Goal: Navigation & Orientation: Find specific page/section

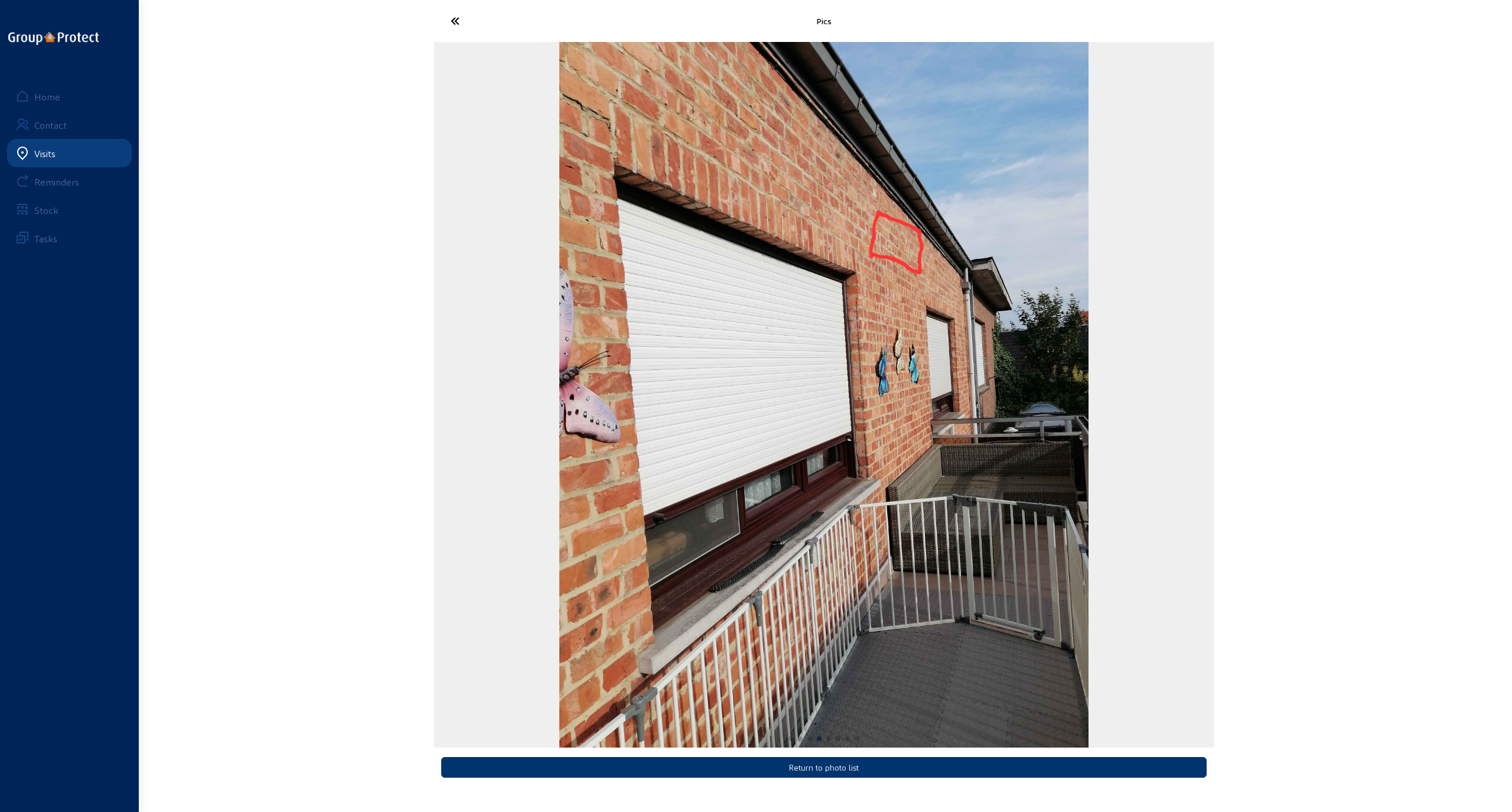
click at [455, 23] on icon at bounding box center [499, 21] width 109 height 21
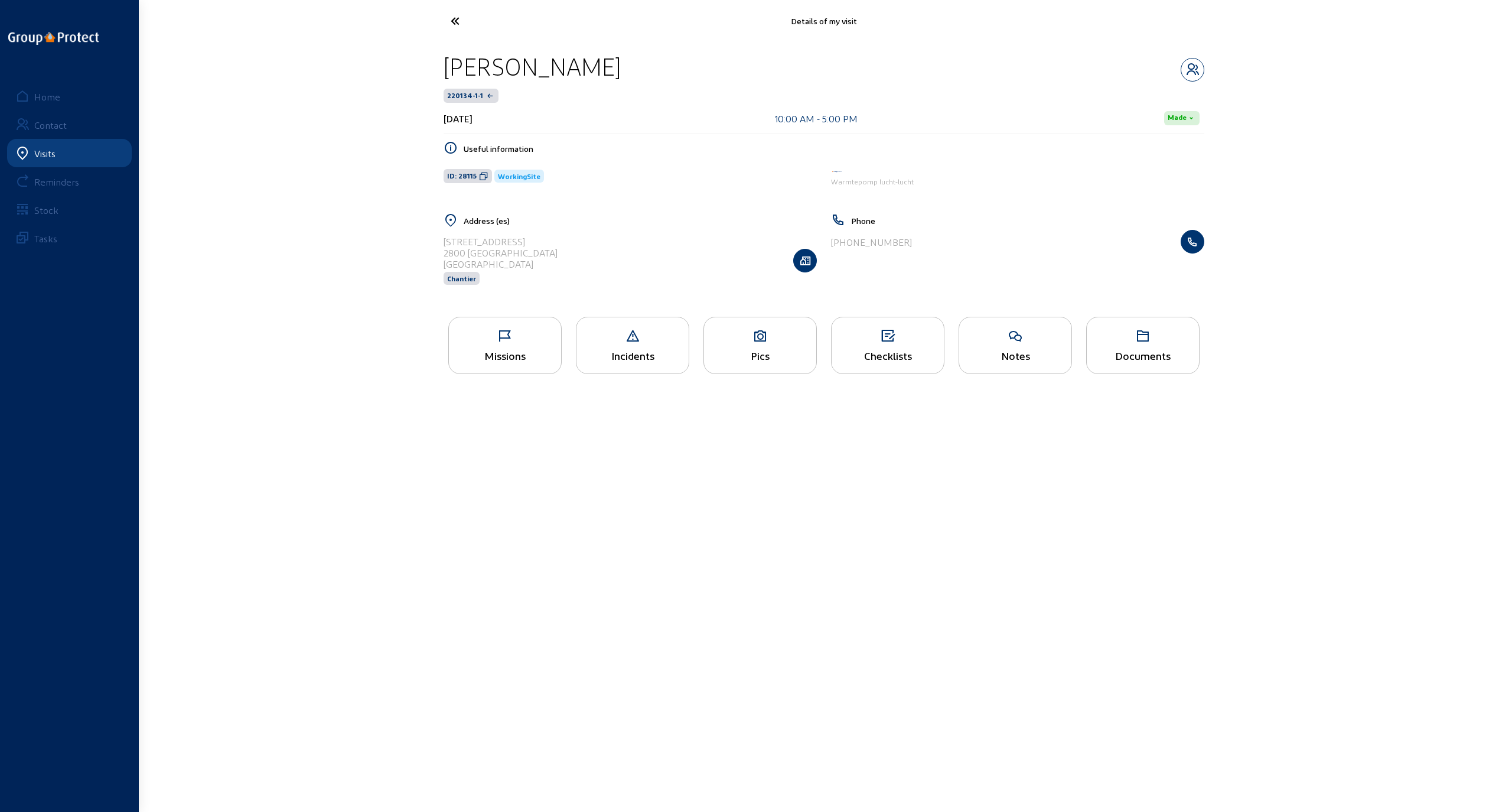
click at [762, 351] on div "Pics" at bounding box center [761, 355] width 112 height 12
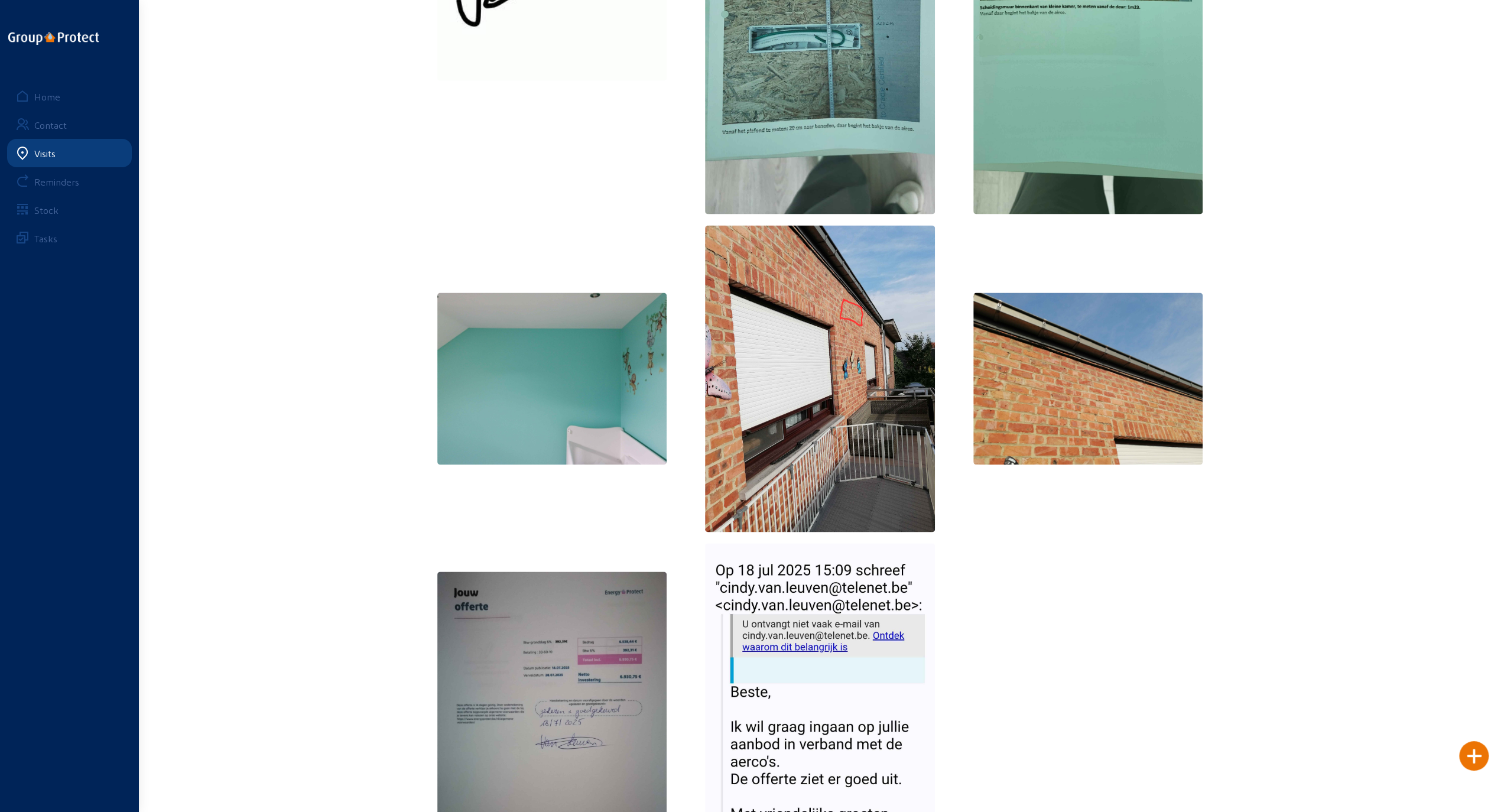
scroll to position [1654, 0]
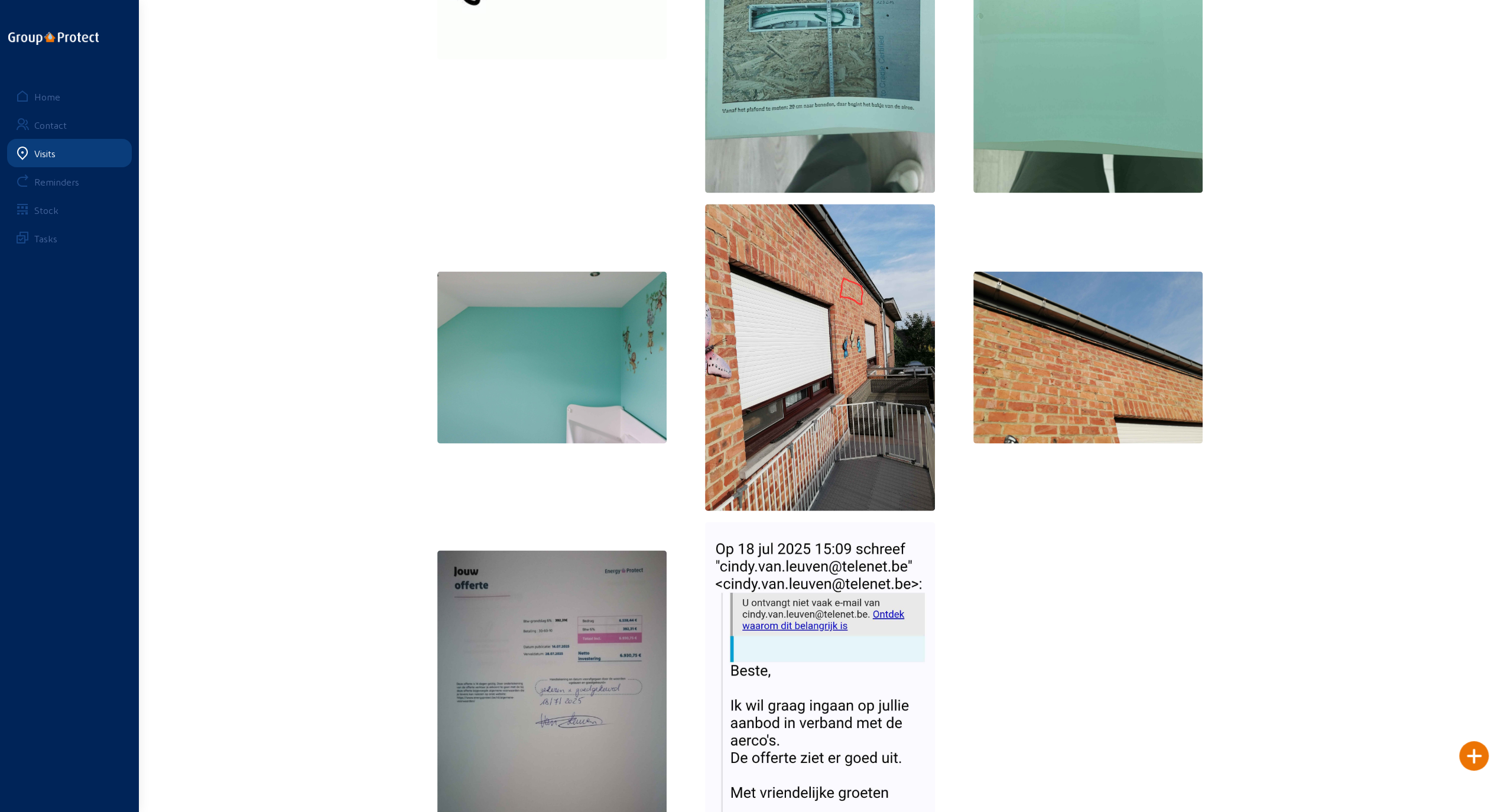
click at [827, 384] on img at bounding box center [819, 357] width 230 height 306
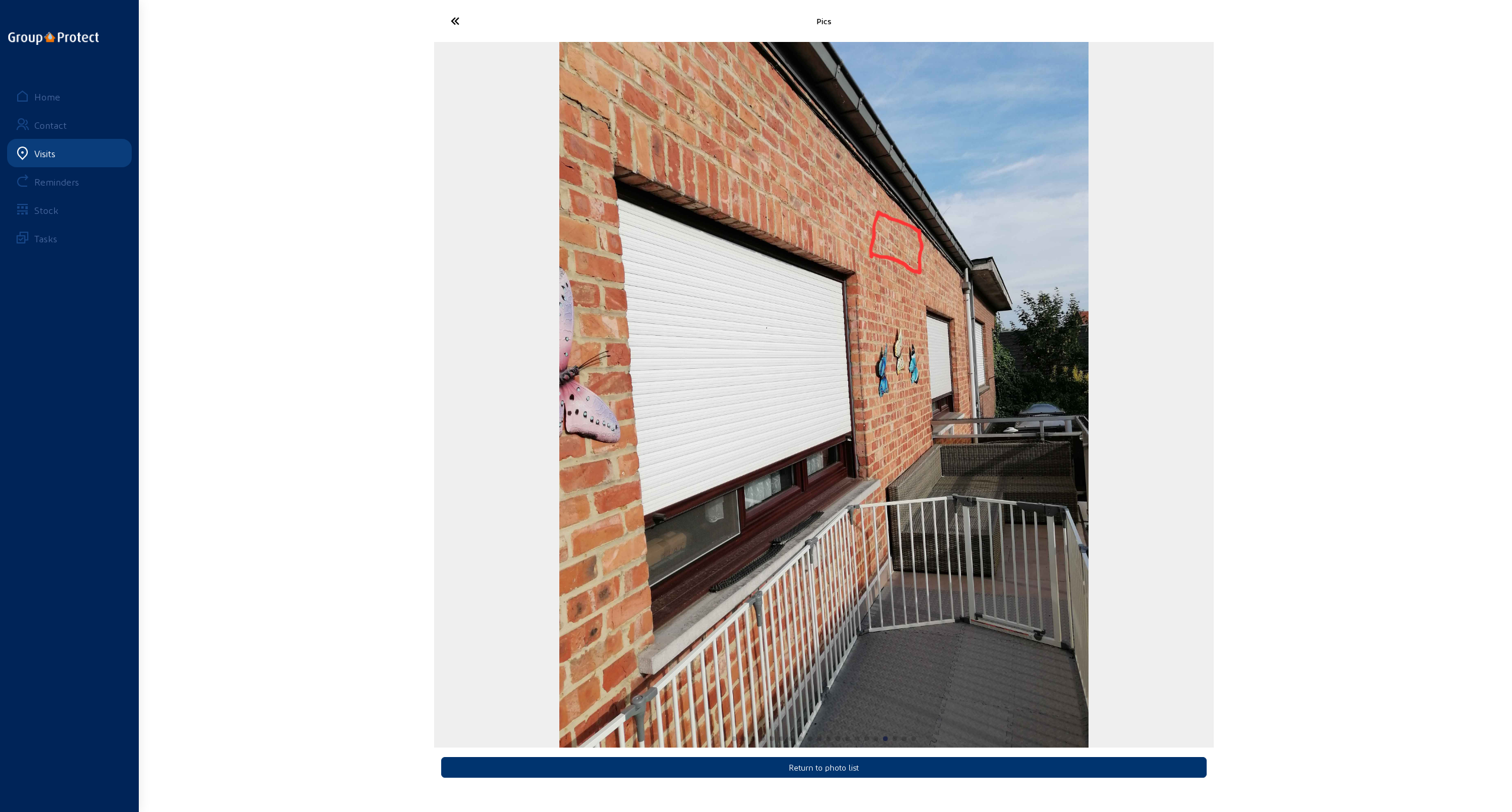
click at [462, 15] on icon at bounding box center [499, 21] width 109 height 21
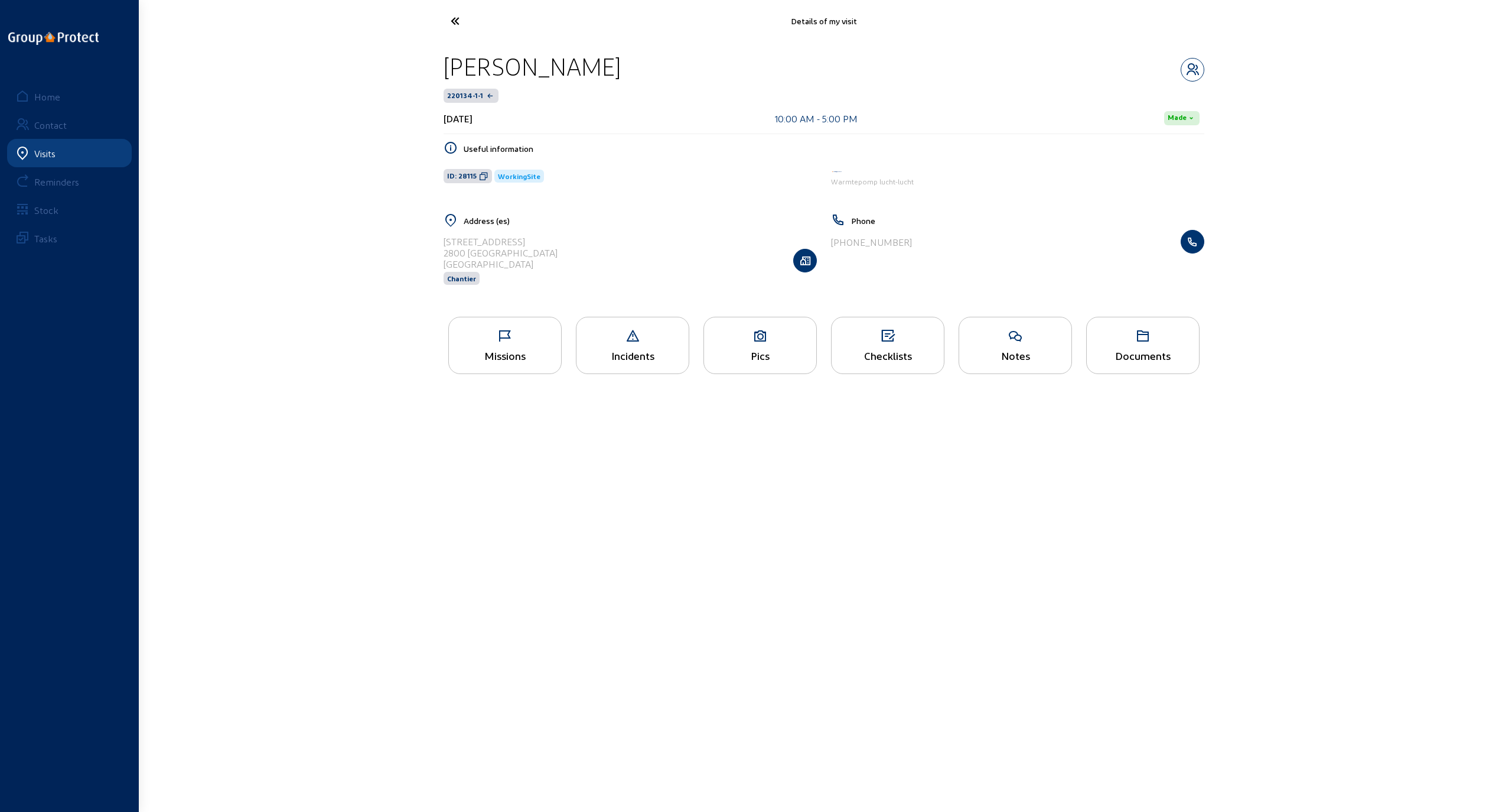
click at [762, 338] on icon at bounding box center [761, 336] width 112 height 14
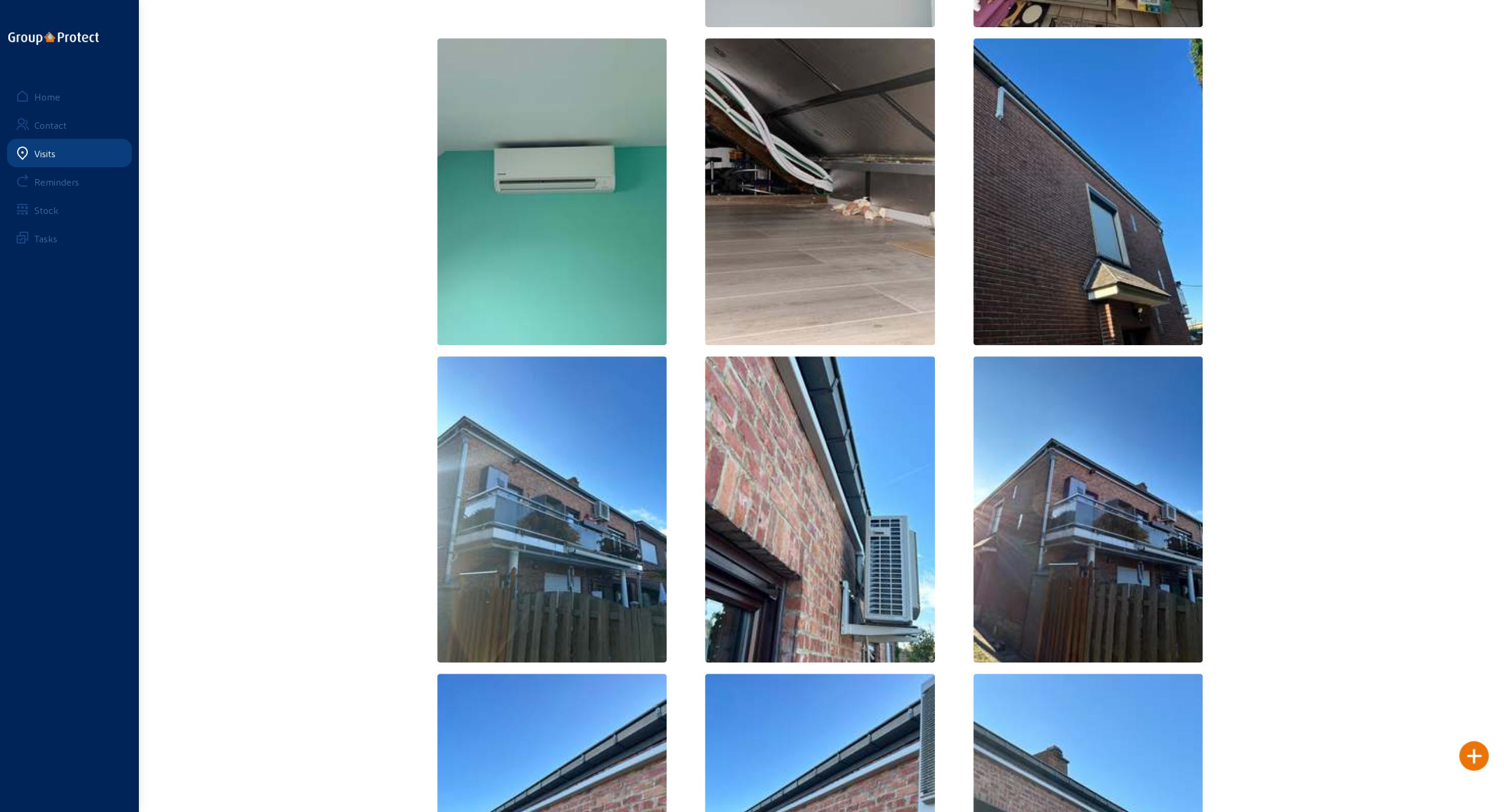
scroll to position [413, 0]
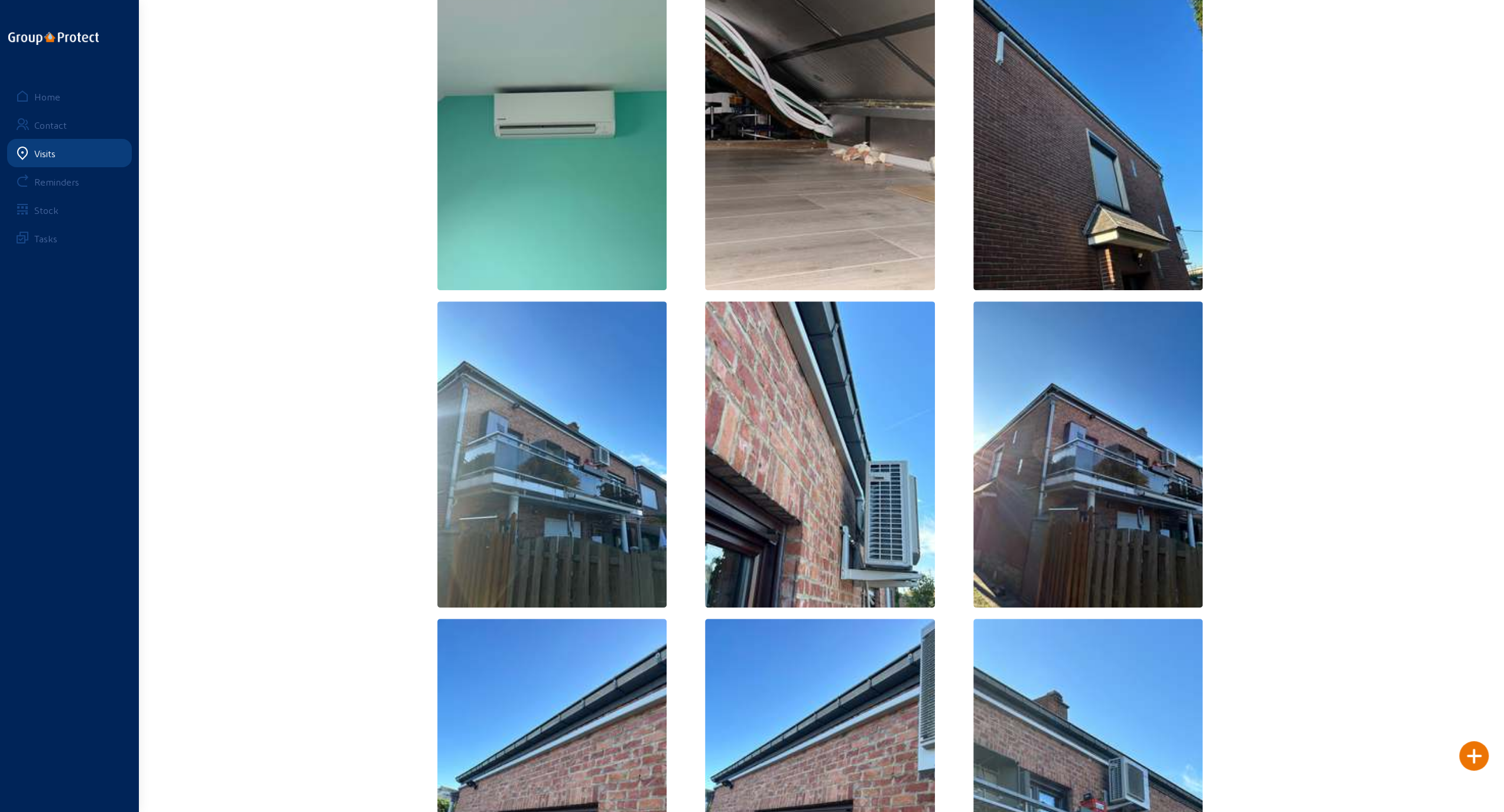
click at [1053, 471] on img at bounding box center [1088, 454] width 230 height 306
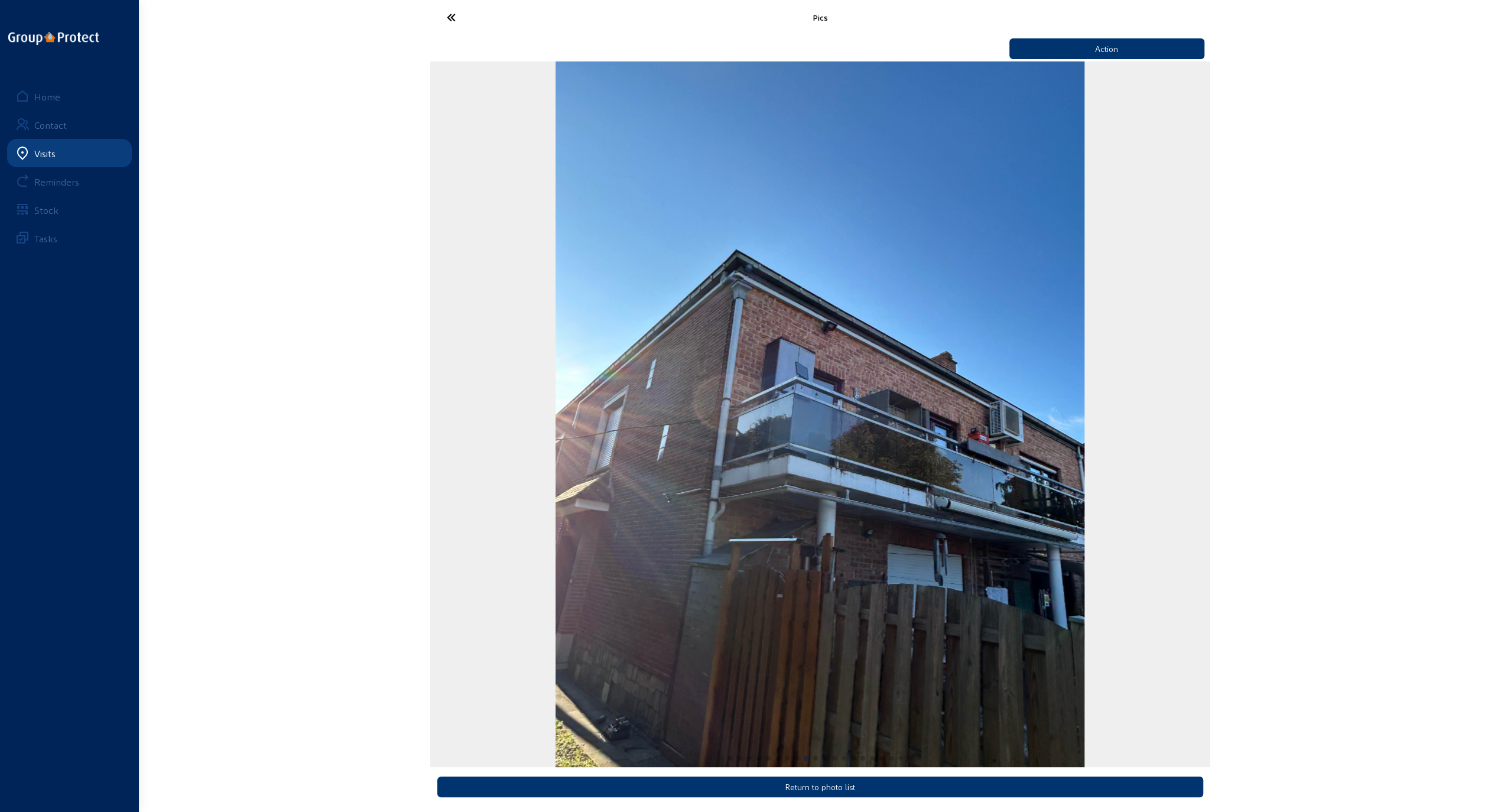
click at [455, 20] on icon at bounding box center [495, 17] width 109 height 21
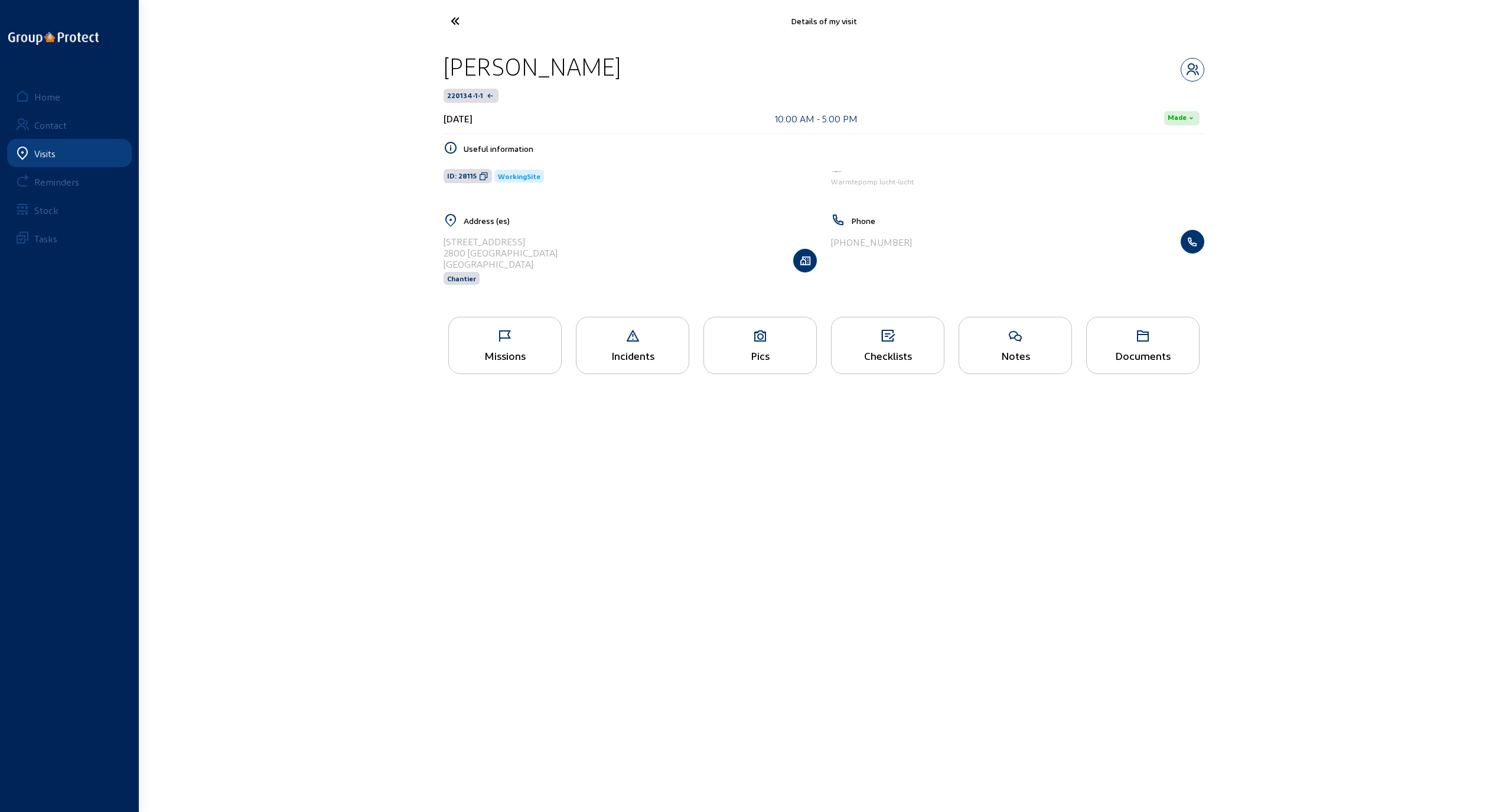
click at [763, 349] on div "Pics" at bounding box center [761, 355] width 112 height 12
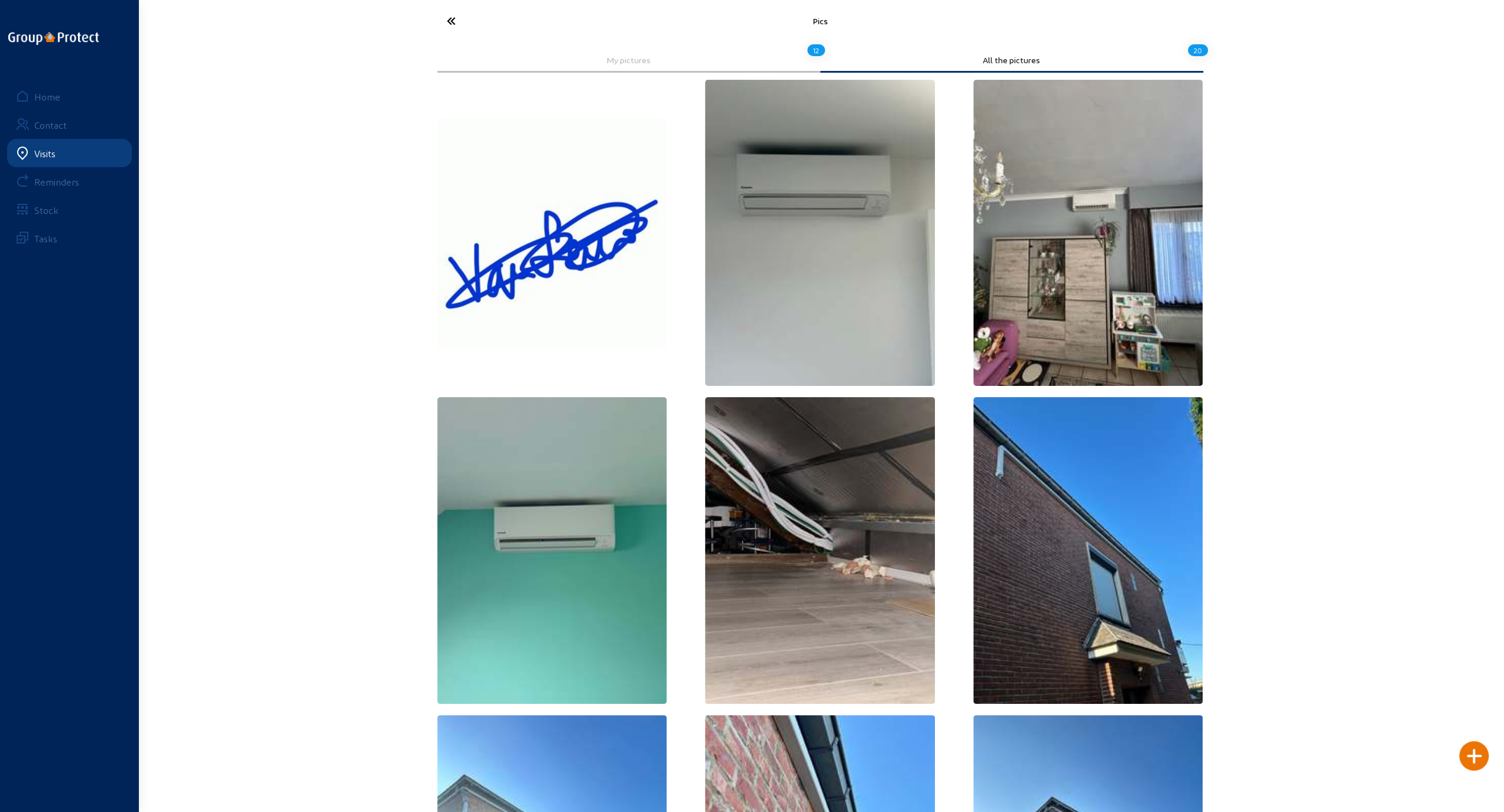
click at [451, 19] on icon at bounding box center [495, 21] width 109 height 21
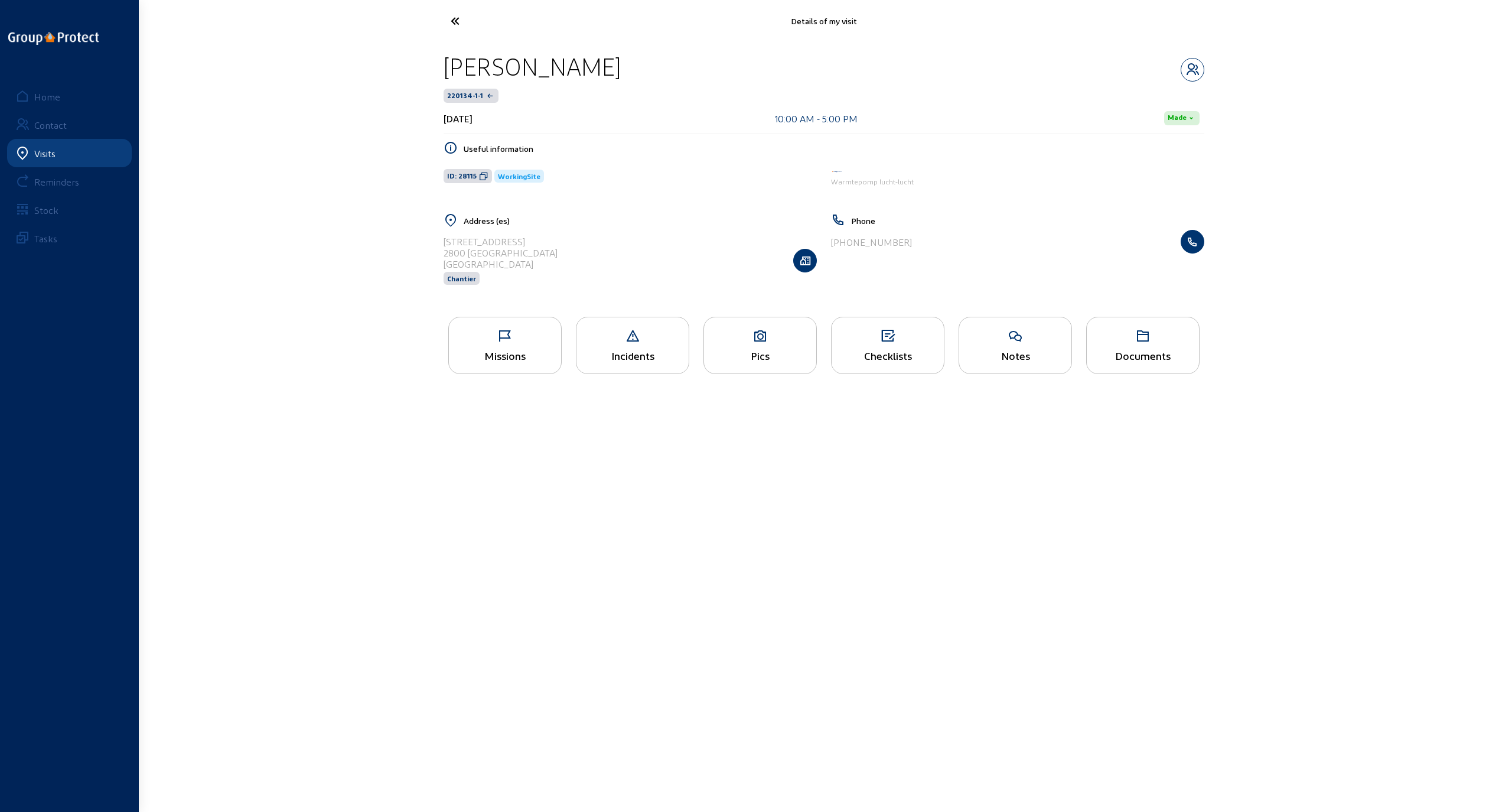
click at [453, 18] on icon at bounding box center [499, 21] width 109 height 21
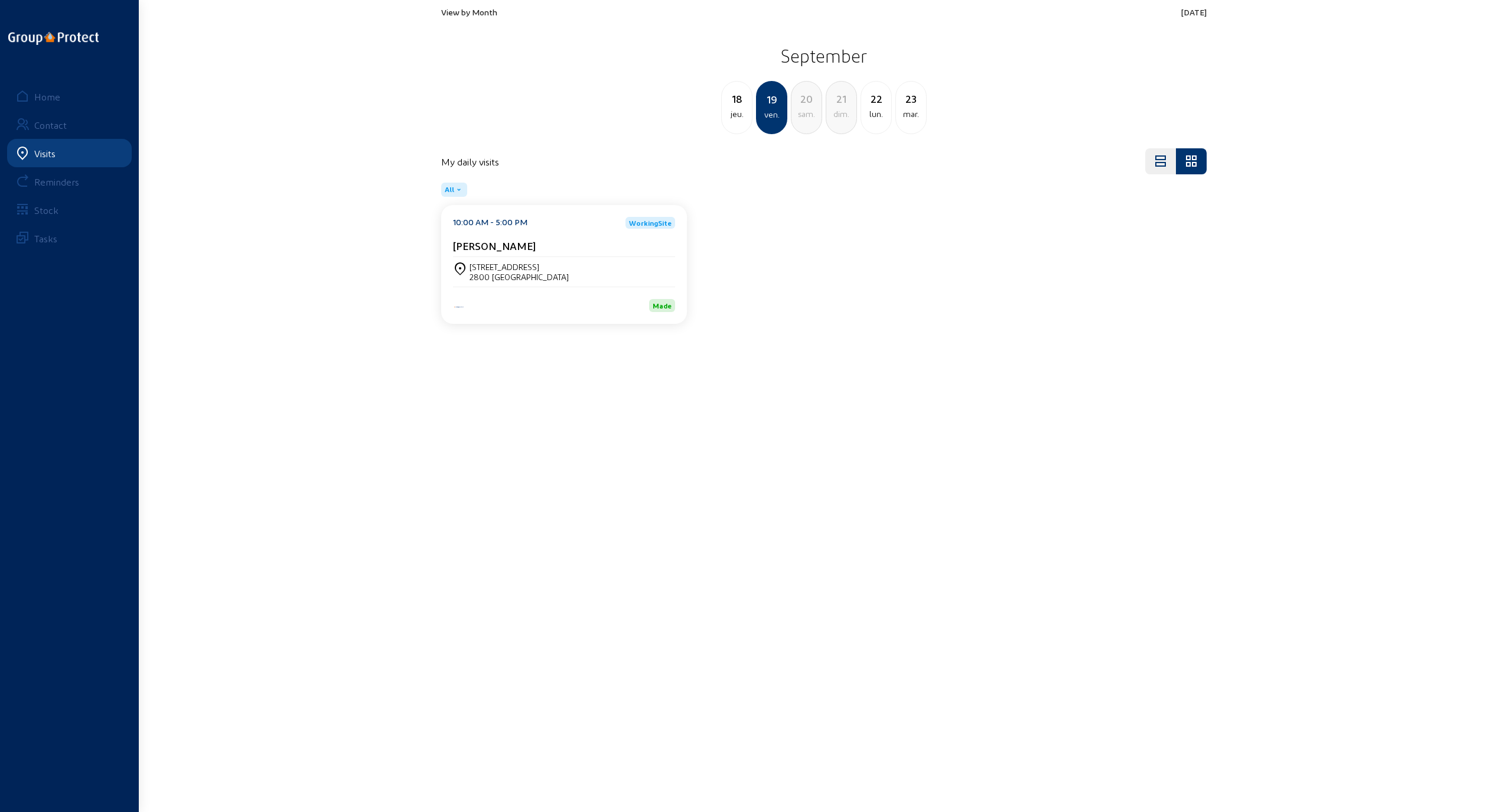
click at [911, 107] on div "mar." at bounding box center [911, 114] width 30 height 14
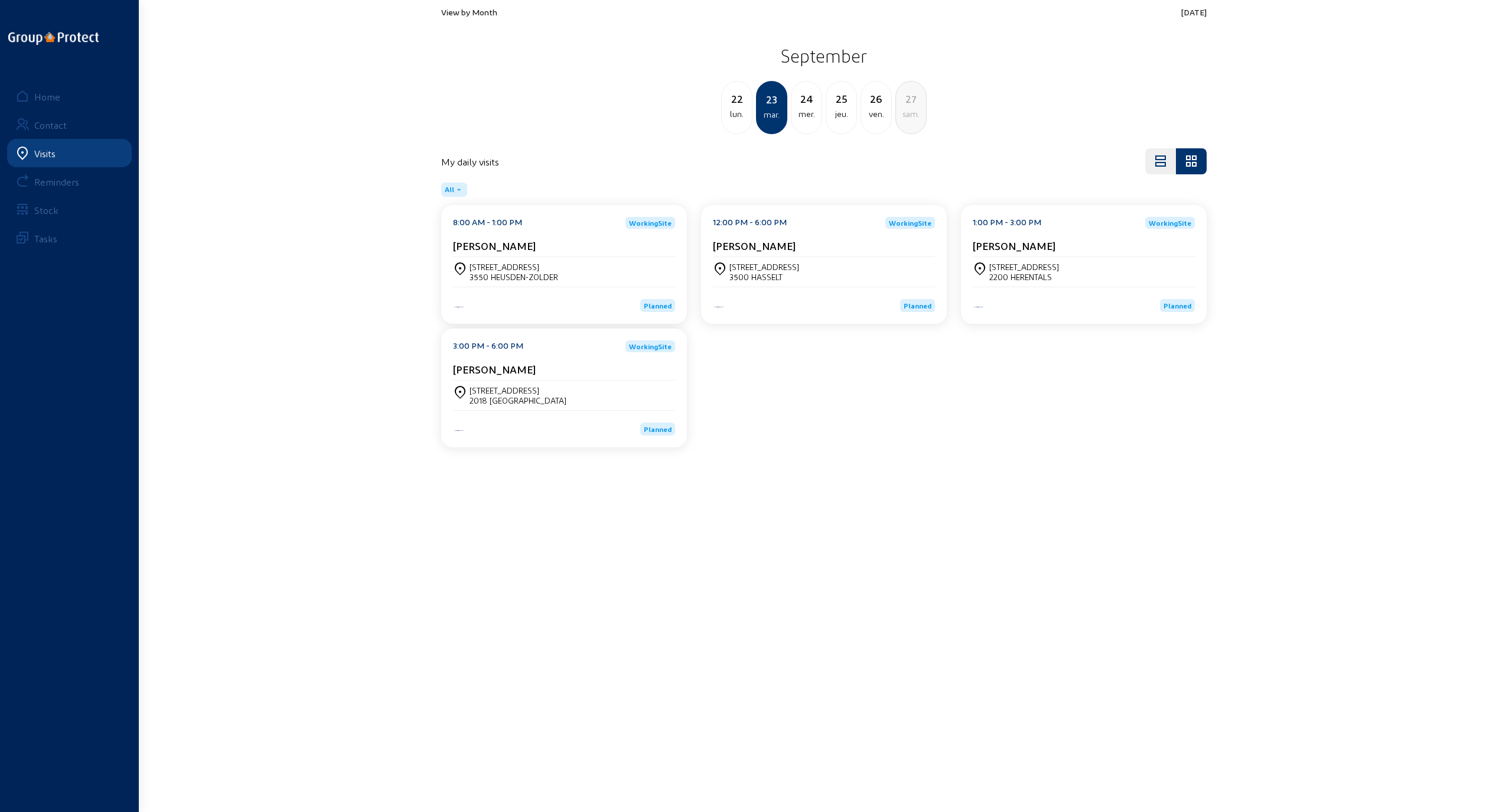
click at [808, 113] on div "mer." at bounding box center [806, 114] width 30 height 14
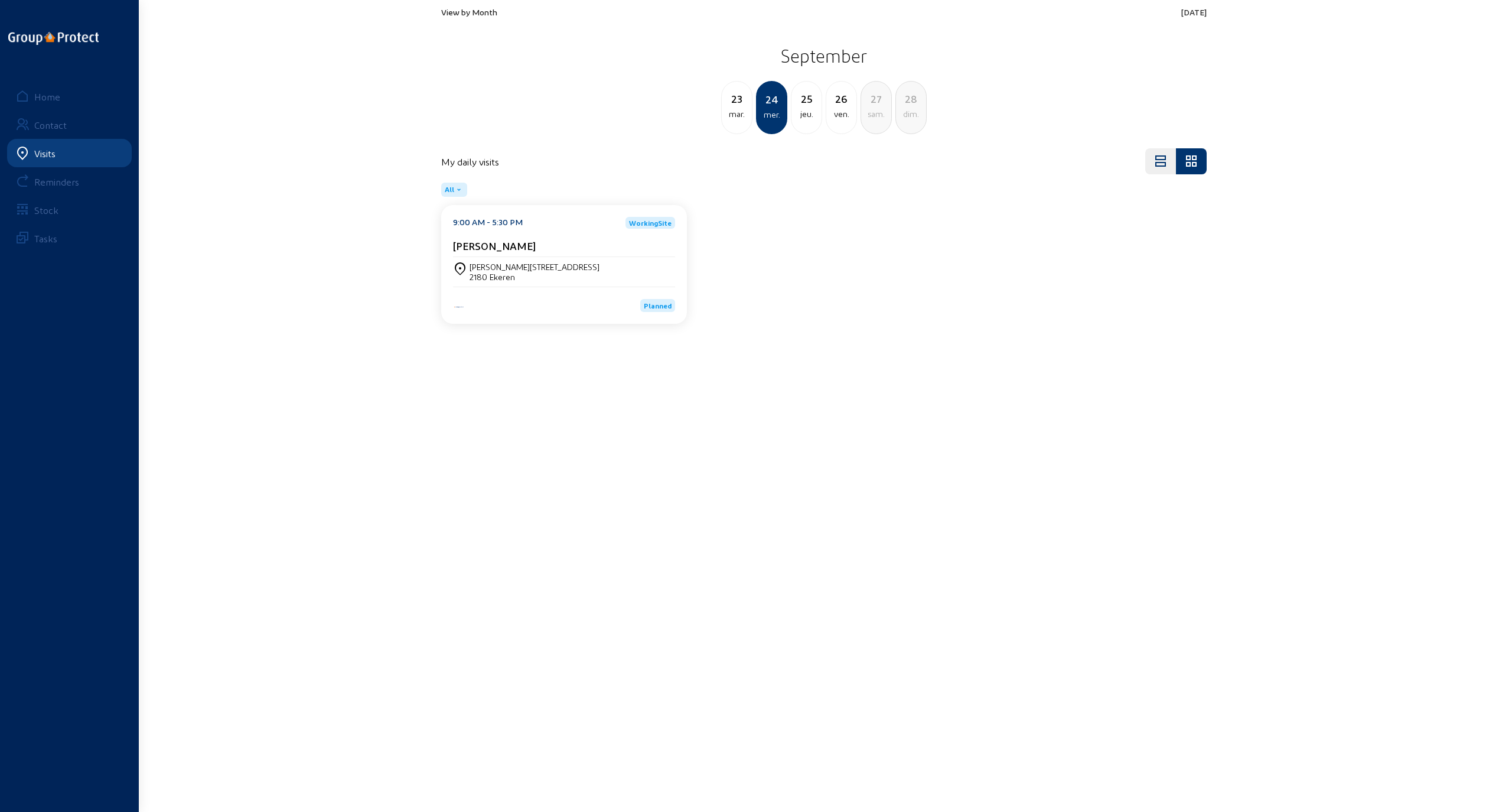
click at [487, 260] on div "Alfons [STREET_ADDRESS]" at bounding box center [564, 272] width 222 height 30
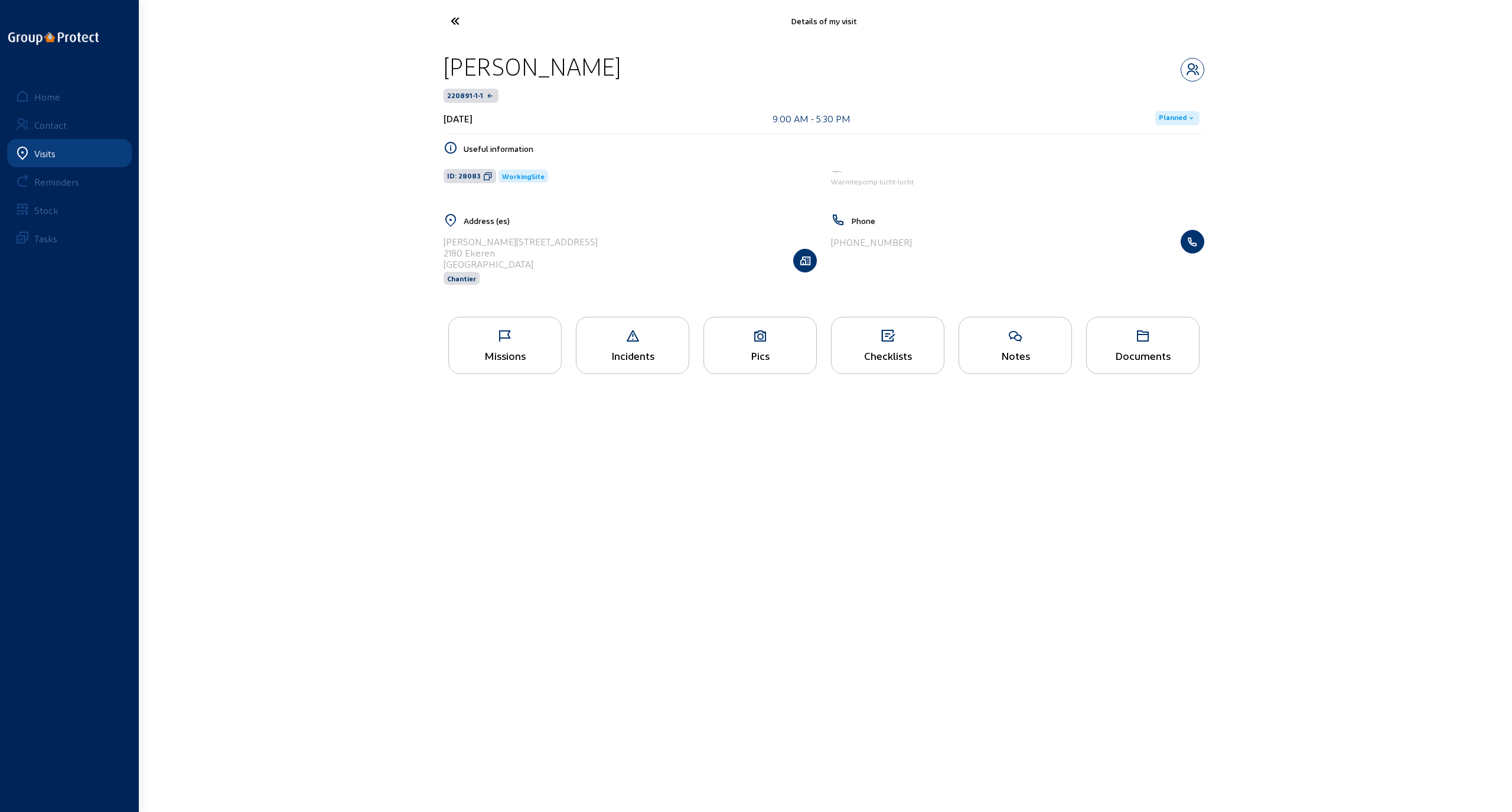
click at [756, 338] on icon at bounding box center [761, 336] width 112 height 14
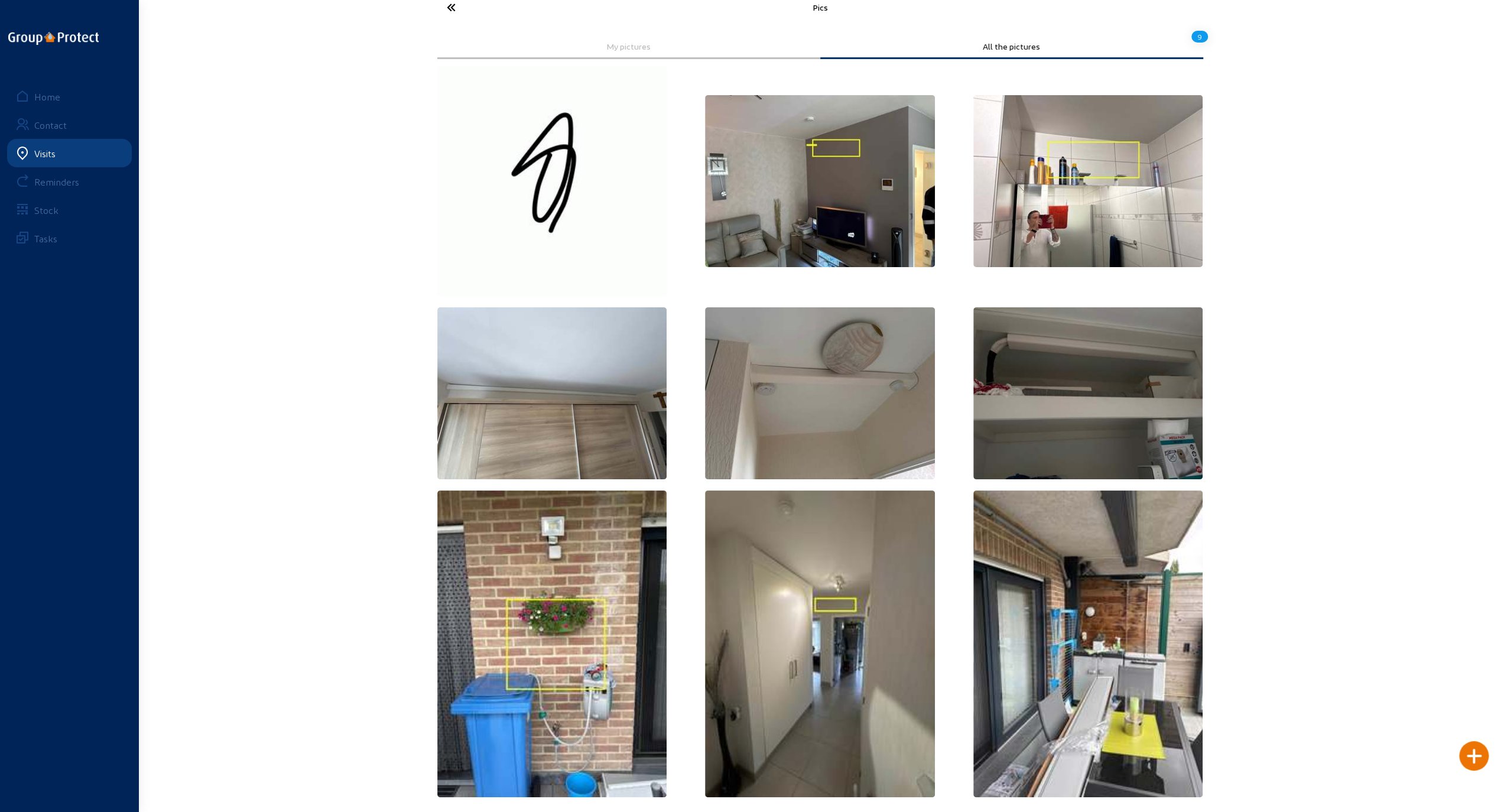
scroll to position [14, 0]
click at [447, 4] on icon at bounding box center [495, 6] width 109 height 21
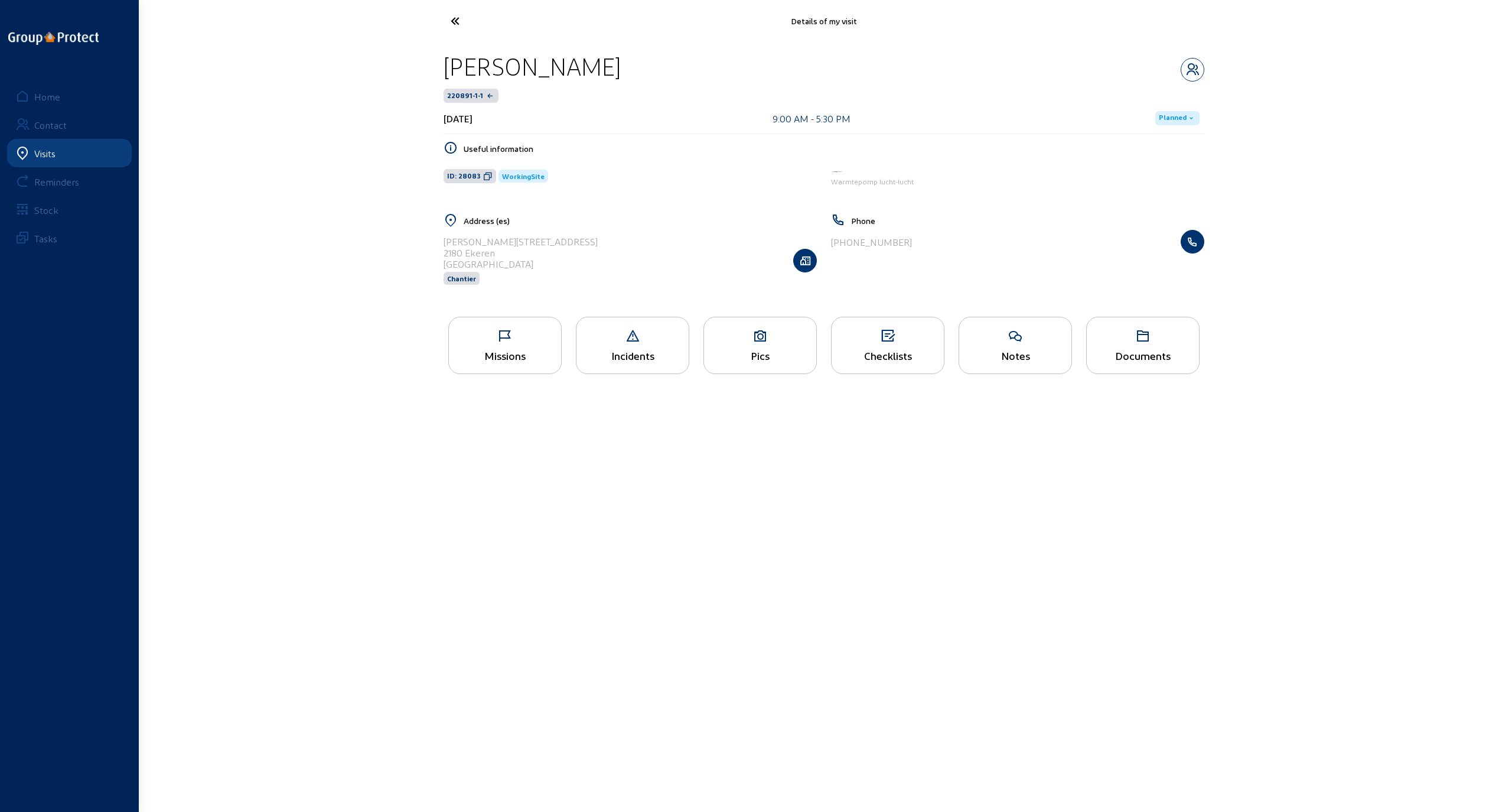
click at [53, 95] on div "Home" at bounding box center [47, 97] width 26 height 11
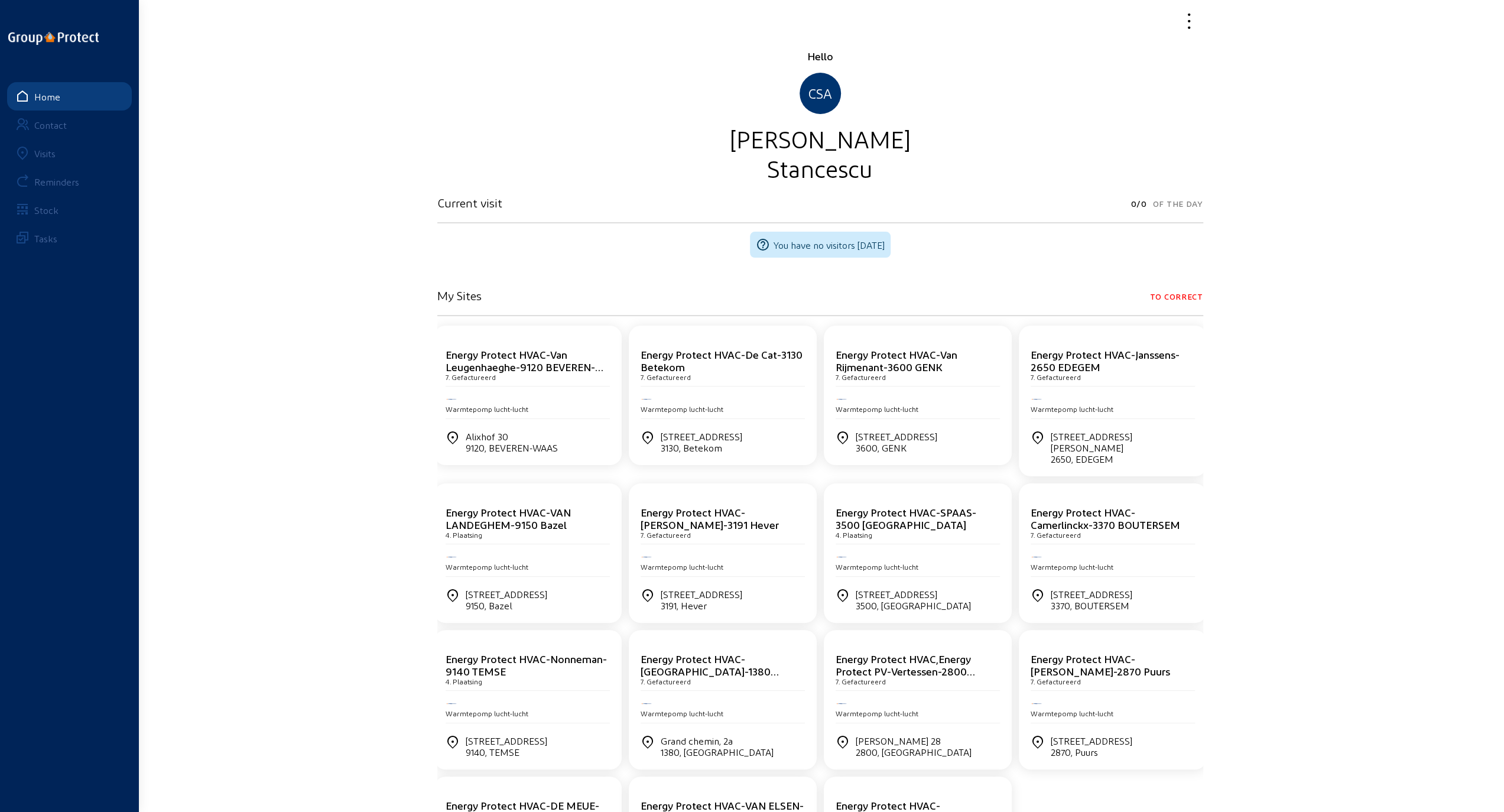
click at [51, 152] on div "Visits" at bounding box center [45, 154] width 21 height 11
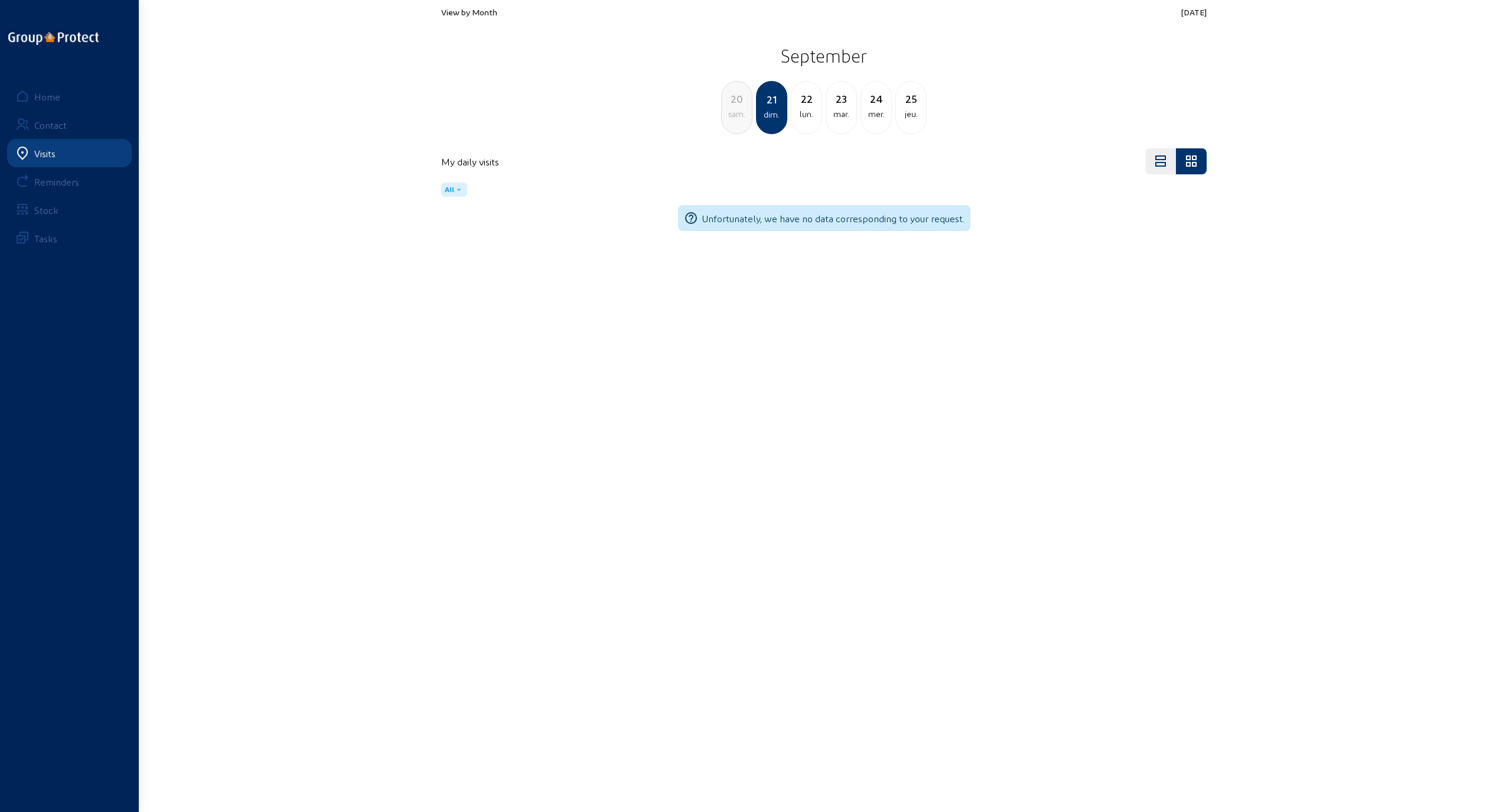
click at [464, 11] on span "View by Month" at bounding box center [469, 12] width 56 height 10
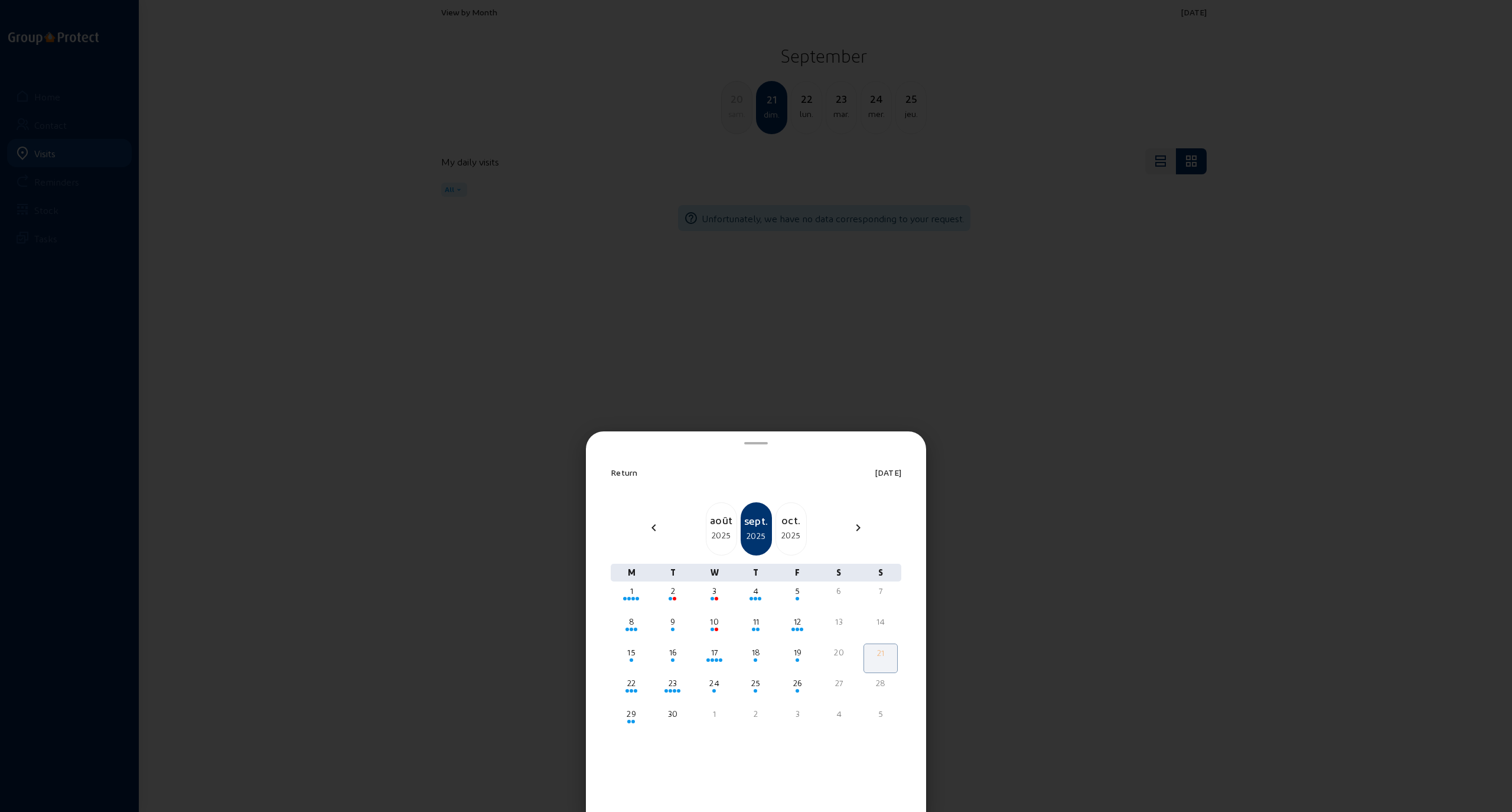
click at [785, 529] on div "2025" at bounding box center [791, 535] width 30 height 14
click at [632, 625] on div "6" at bounding box center [631, 621] width 32 height 12
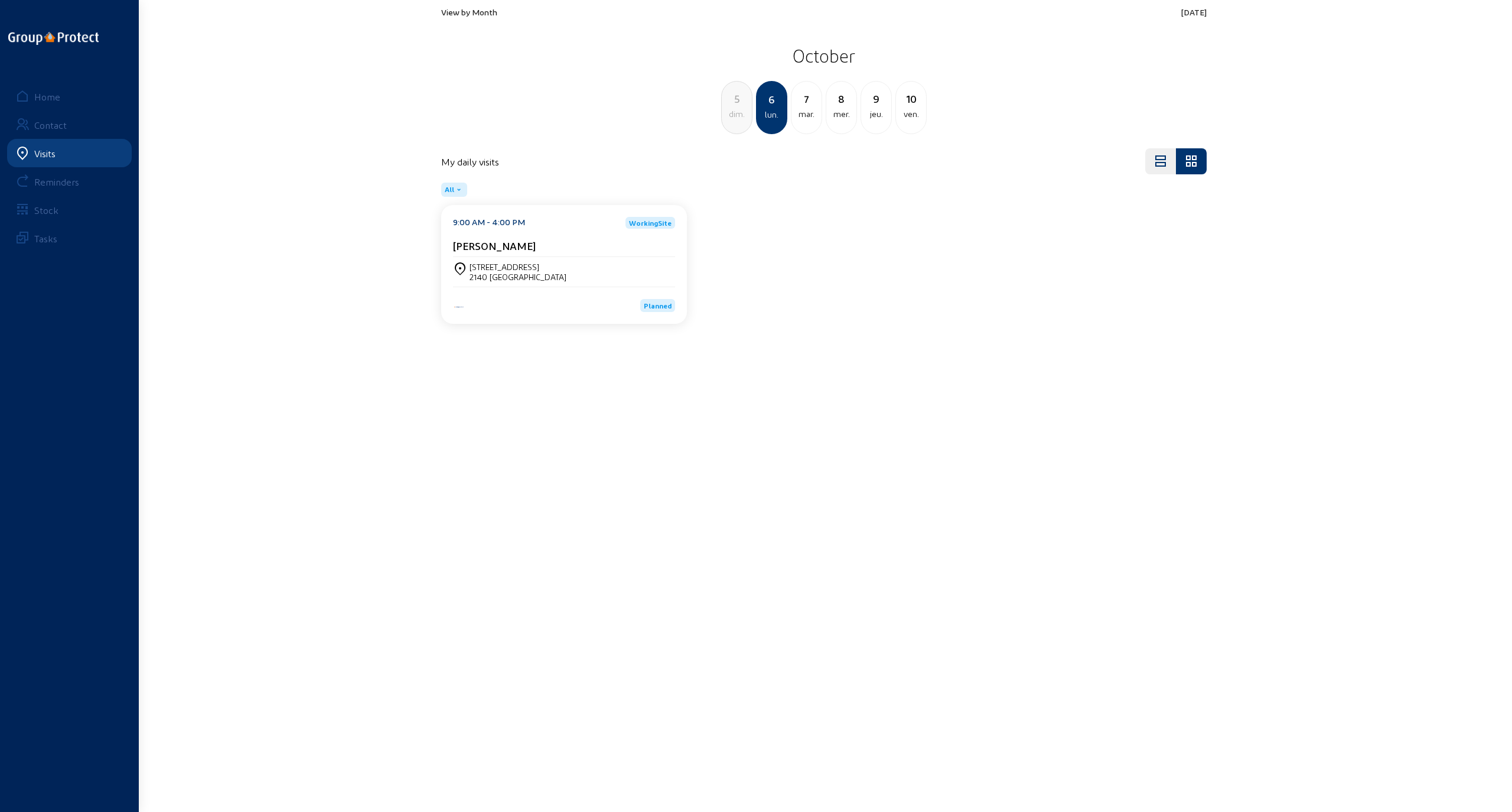
click at [495, 262] on div "[STREET_ADDRESS]" at bounding box center [518, 267] width 97 height 10
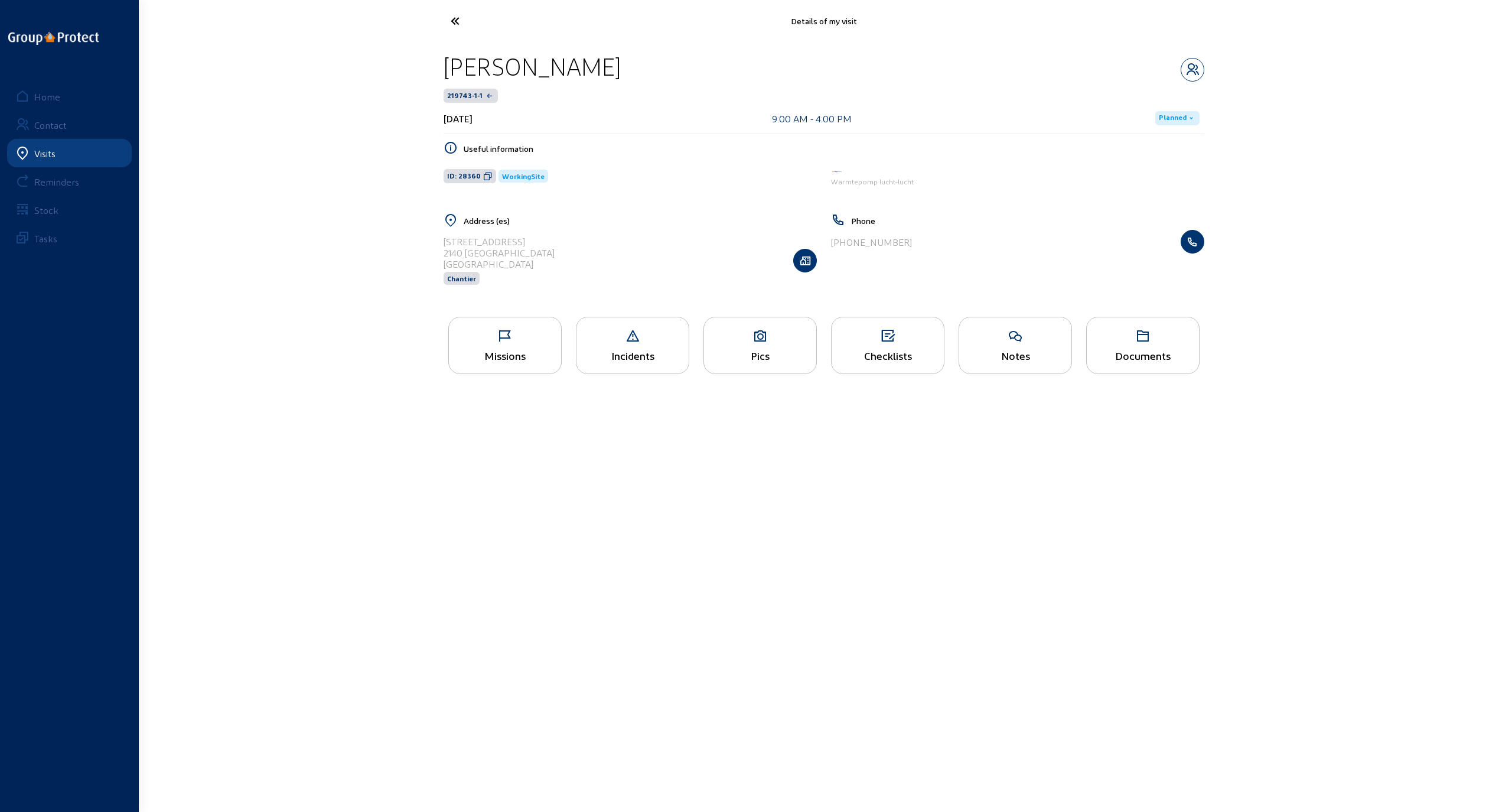
click at [507, 346] on div "Missions" at bounding box center [504, 345] width 113 height 58
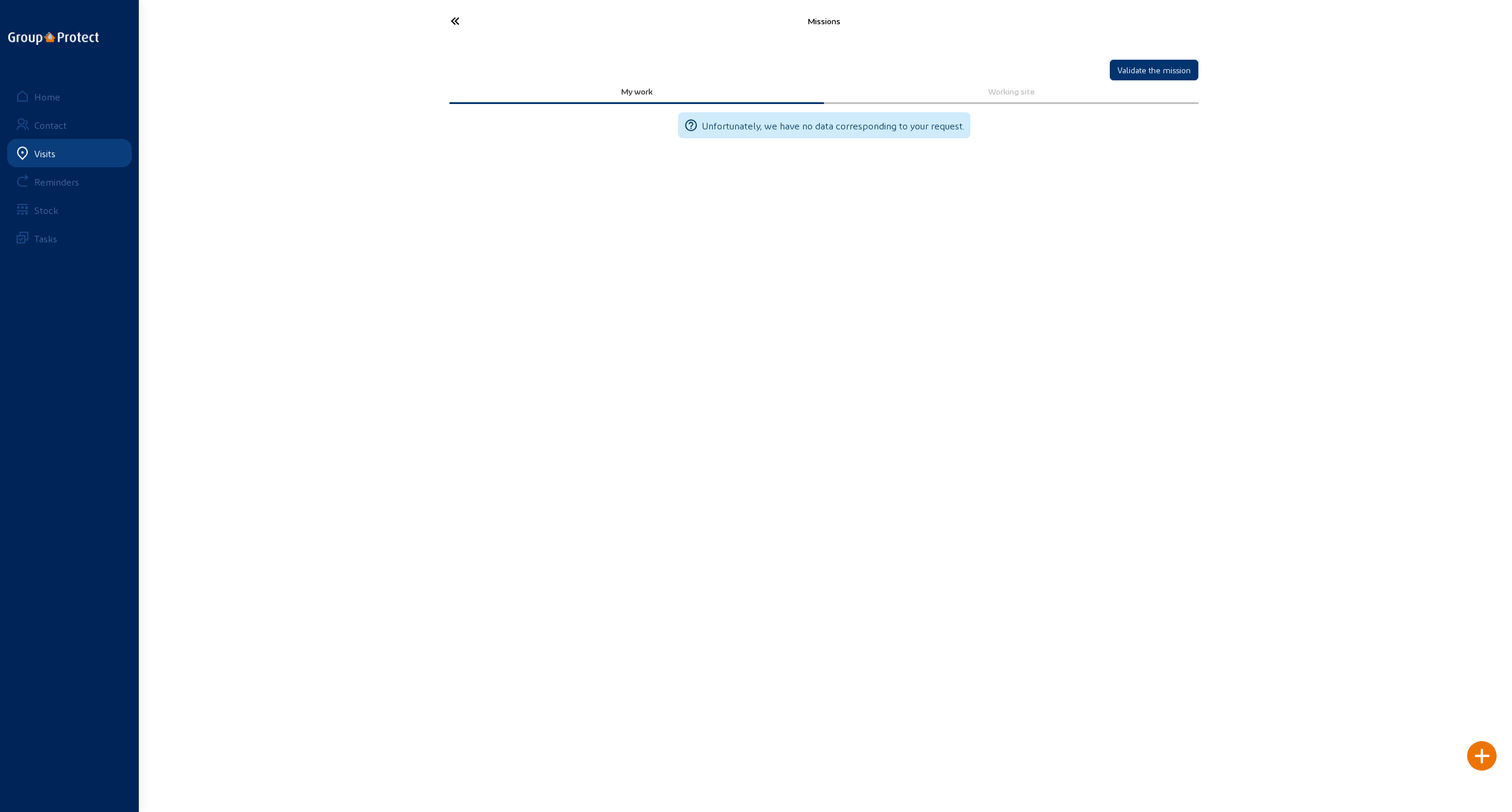
click at [458, 23] on icon at bounding box center [499, 21] width 109 height 21
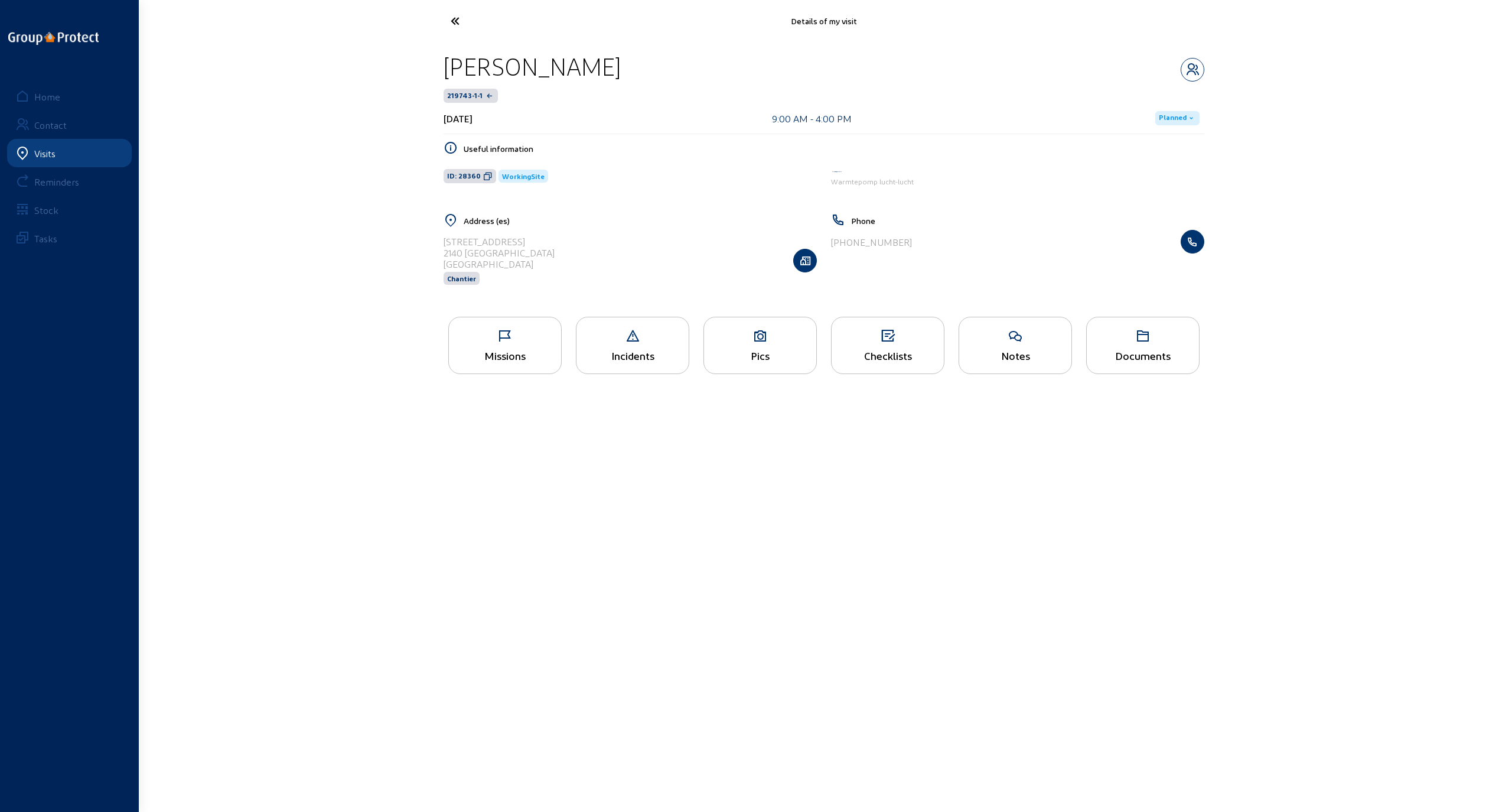
click at [869, 340] on icon at bounding box center [888, 336] width 112 height 14
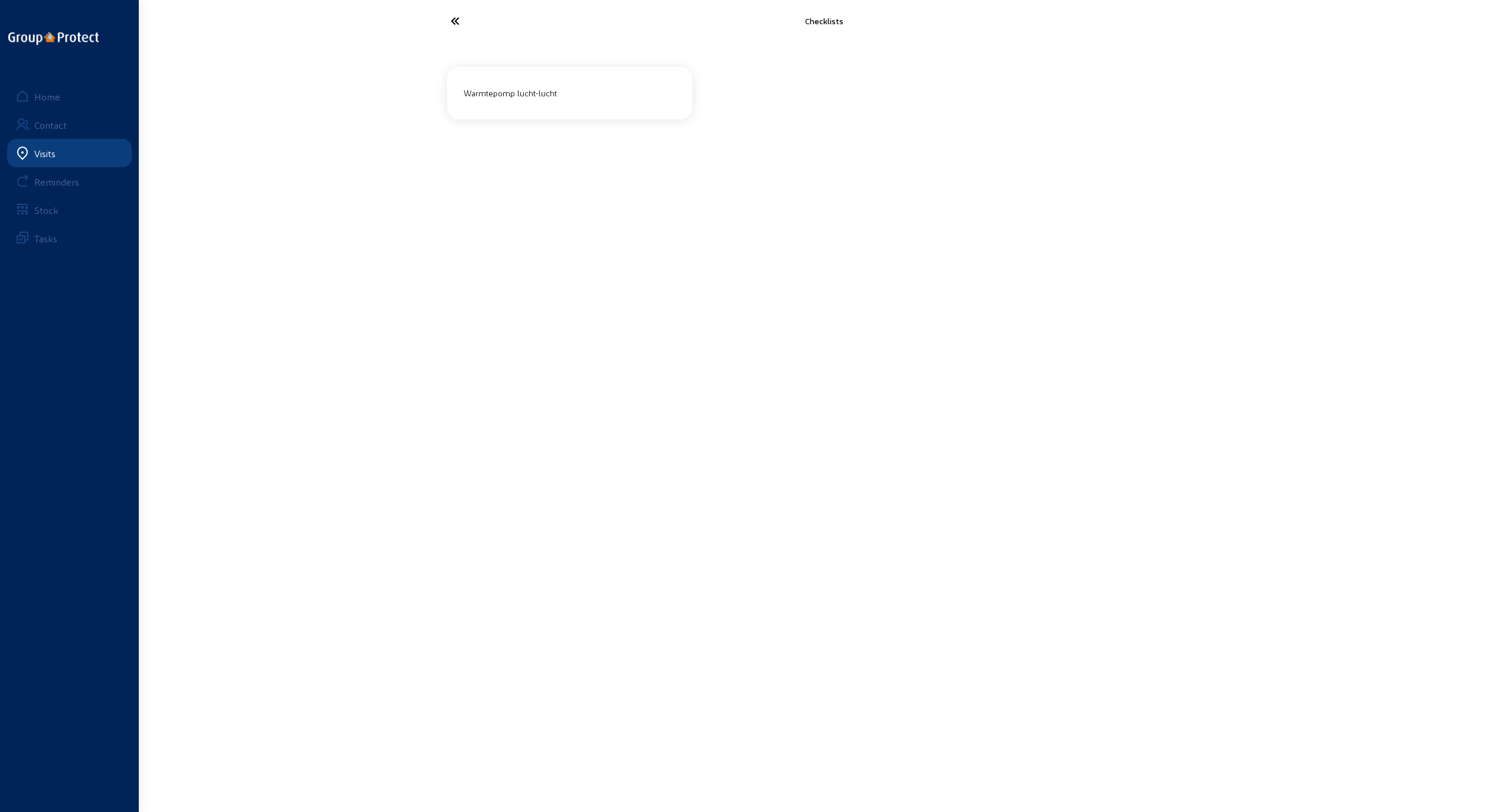
click at [532, 106] on div "Warmtepomp lucht-lucht" at bounding box center [569, 93] width 221 height 29
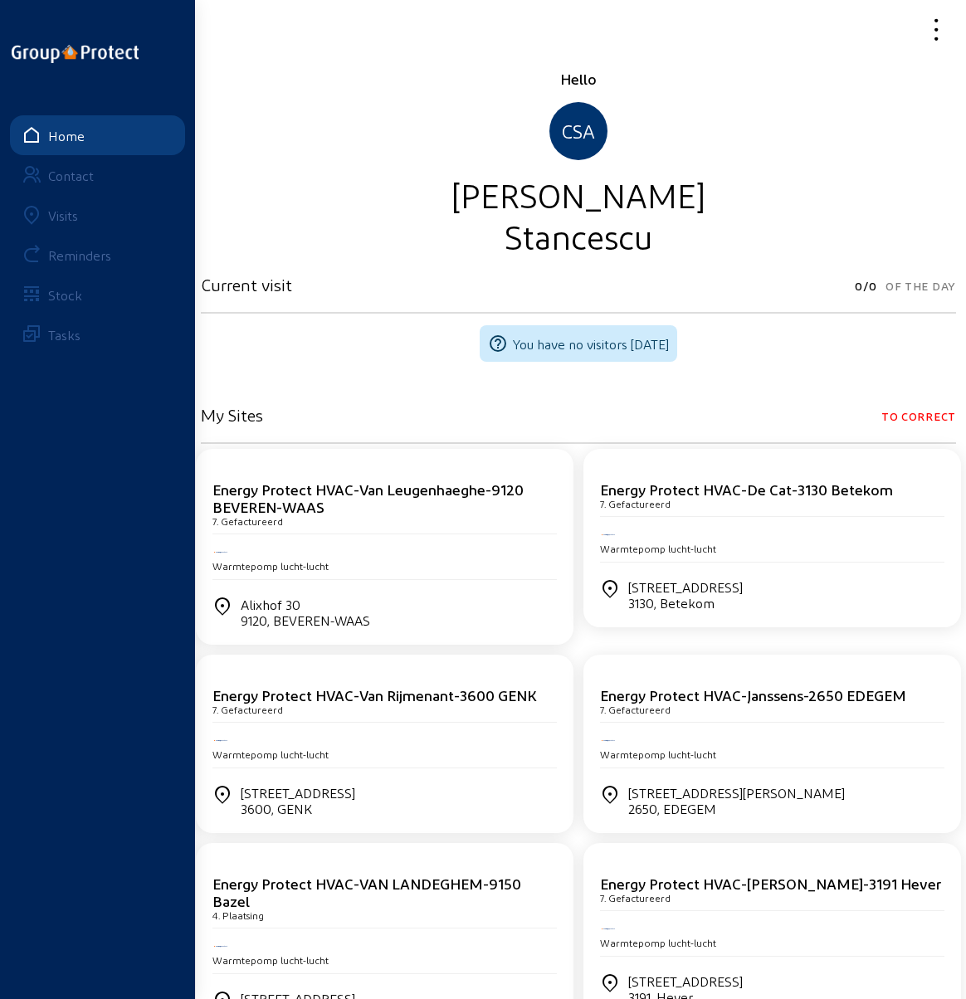
click at [65, 217] on div "Visits" at bounding box center [63, 216] width 30 height 16
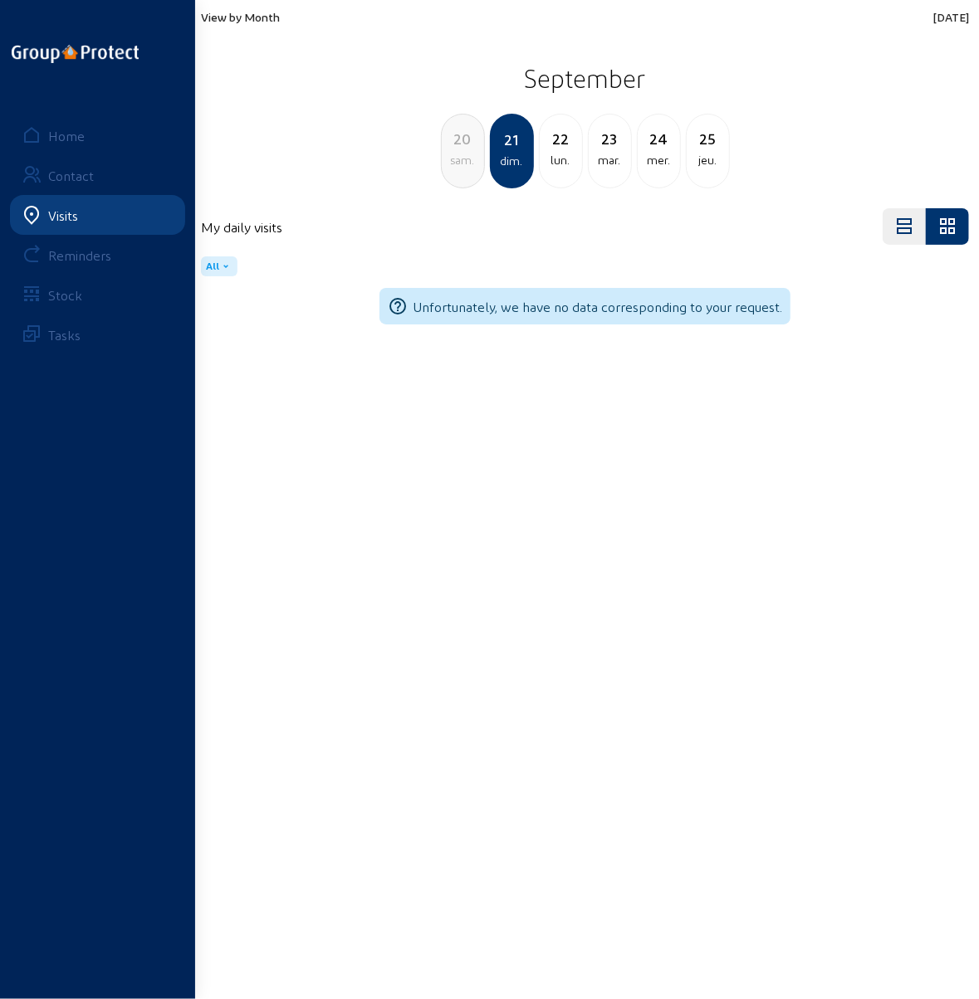
click at [706, 145] on div "25" at bounding box center [708, 138] width 42 height 23
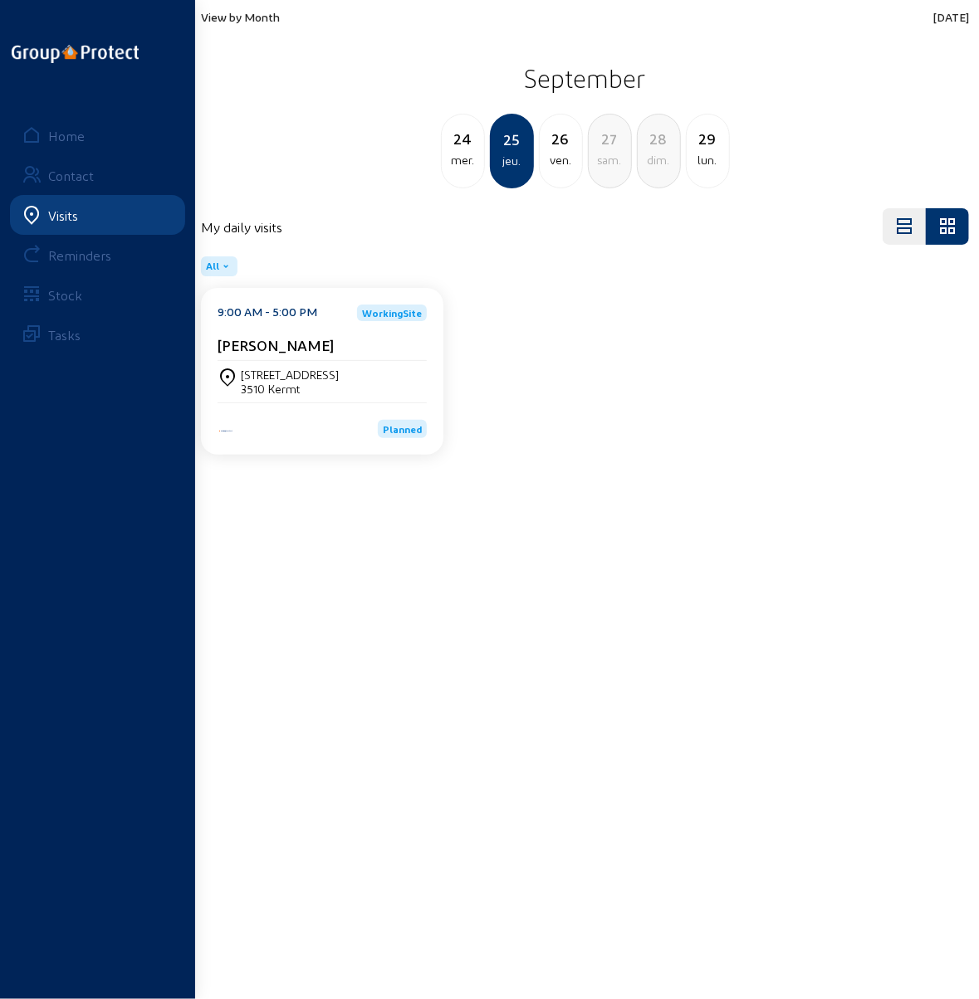
click at [291, 380] on div "[STREET_ADDRESS]" at bounding box center [290, 375] width 98 height 14
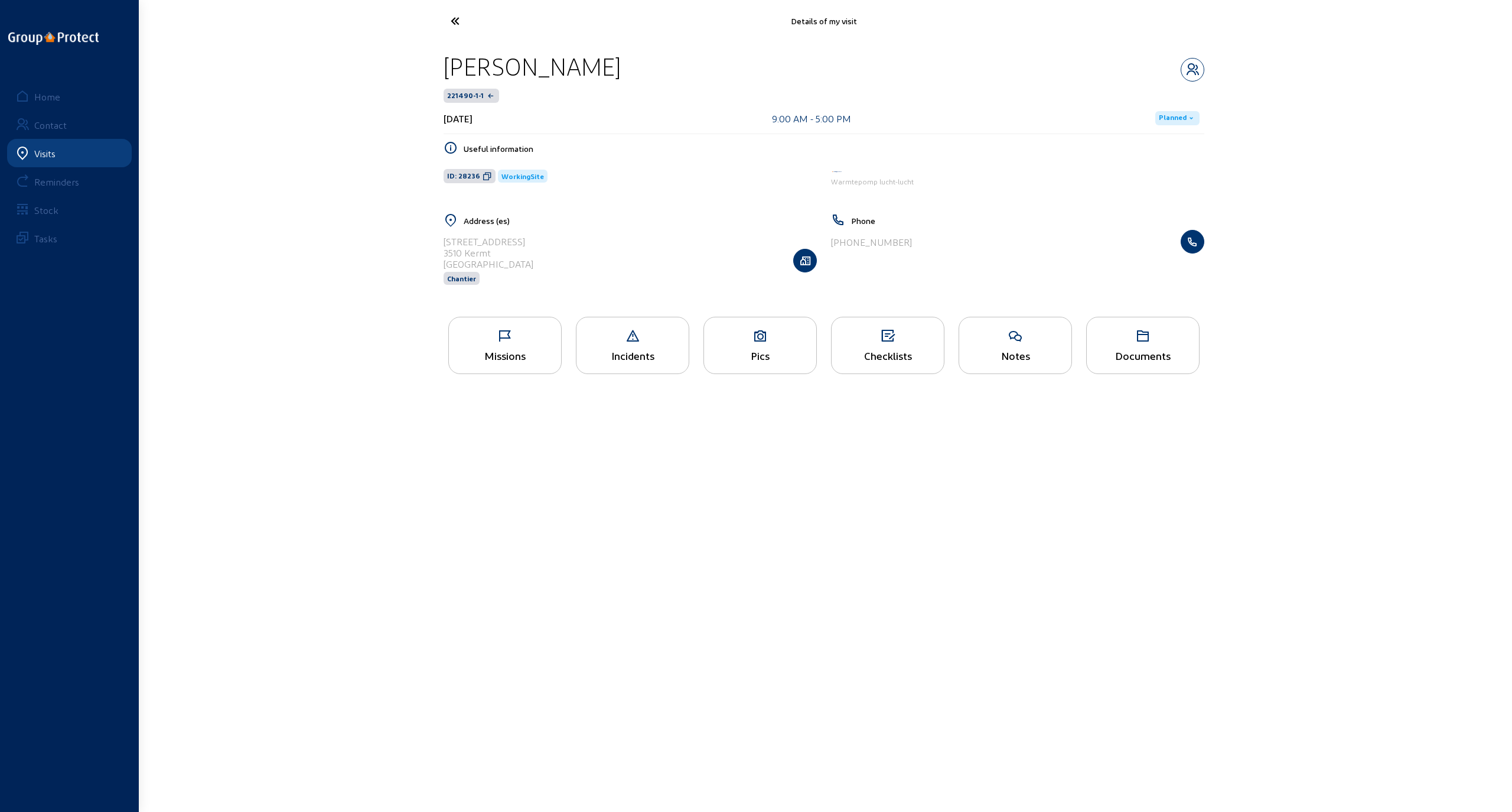
click at [687, 339] on icon at bounding box center [761, 336] width 112 height 14
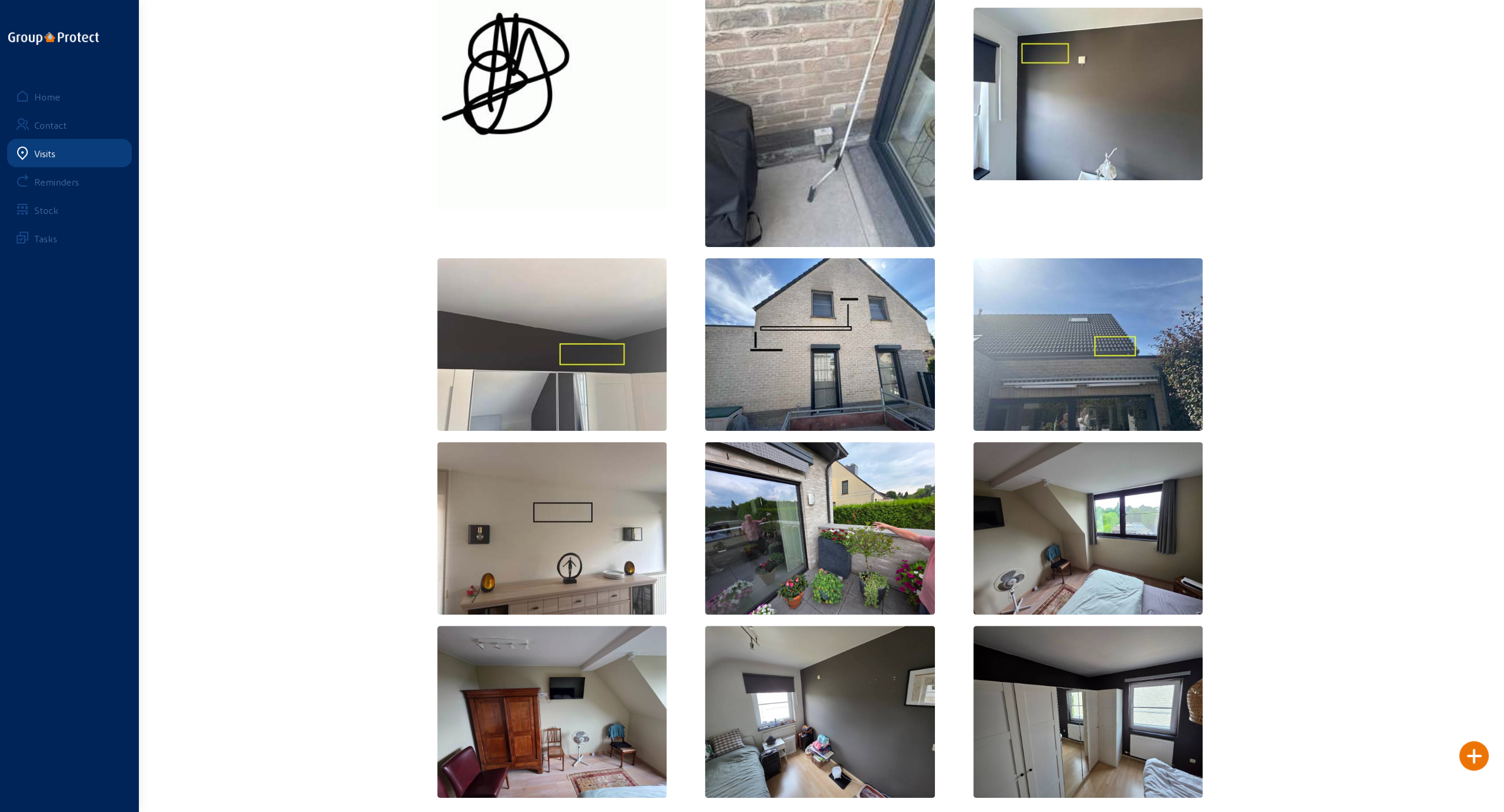
scroll to position [140, 0]
click at [341, 169] on div "Pics My pictures All the pictures 12 Home Contact Visits Reminders Stock Tasks" at bounding box center [752, 337] width 1504 height 954
click at [48, 154] on div "Visits" at bounding box center [45, 154] width 21 height 11
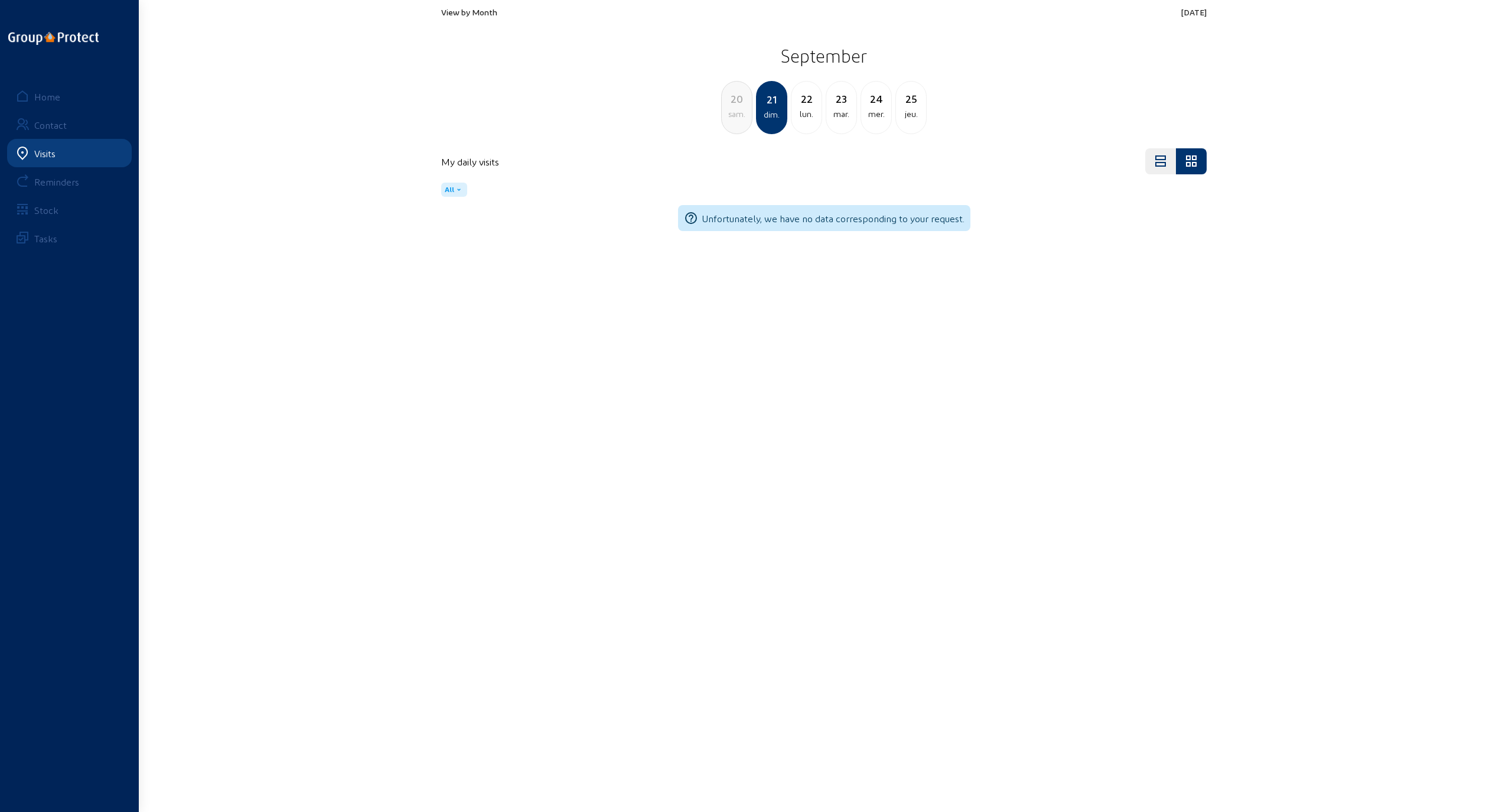
click at [687, 104] on div "25" at bounding box center [911, 98] width 30 height 16
click at [687, 102] on div "26" at bounding box center [806, 98] width 30 height 16
click at [486, 268] on div "Reigerstraat, 8" at bounding box center [504, 267] width 70 height 10
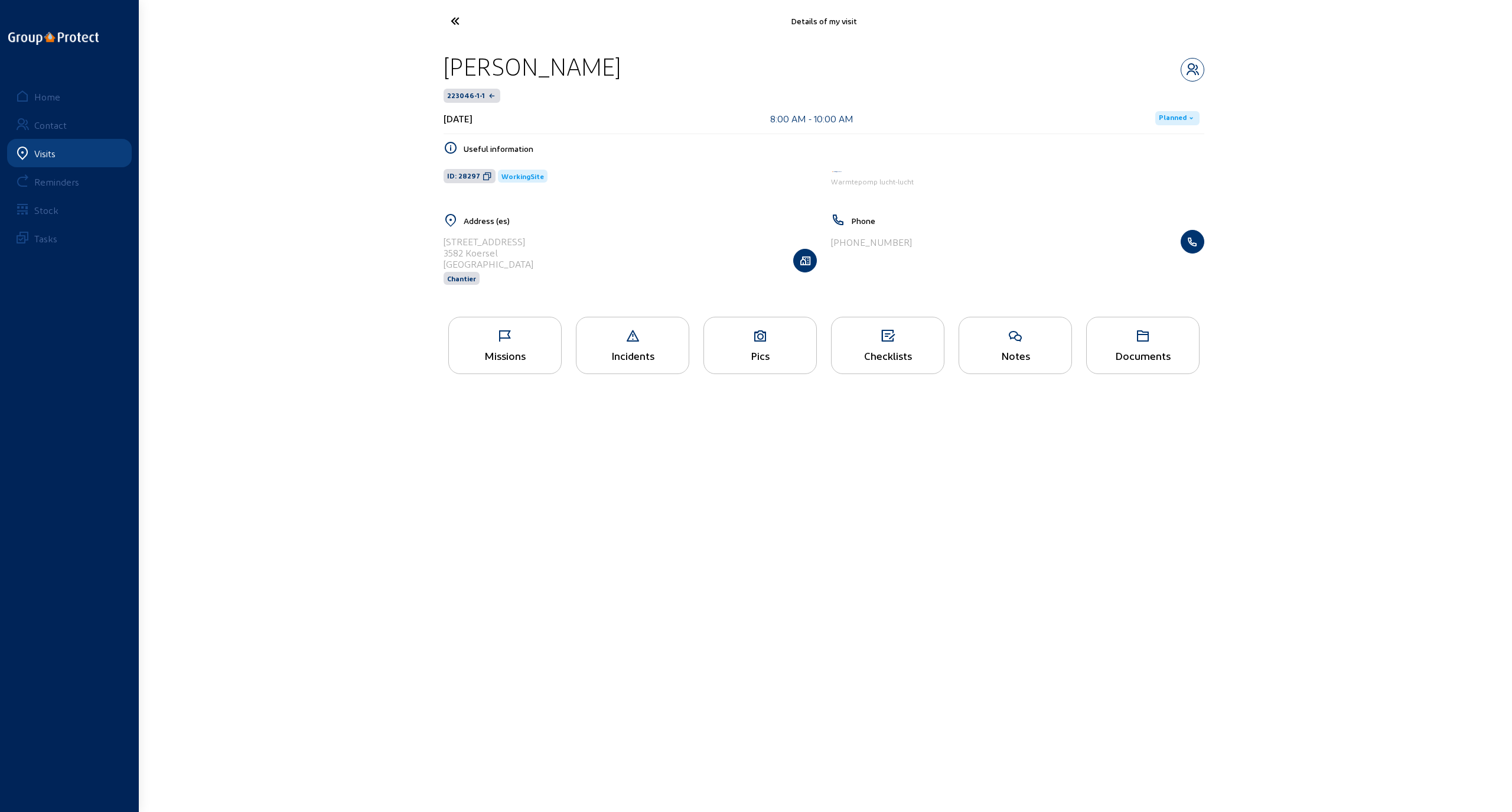
click at [687, 339] on icon at bounding box center [761, 336] width 112 height 14
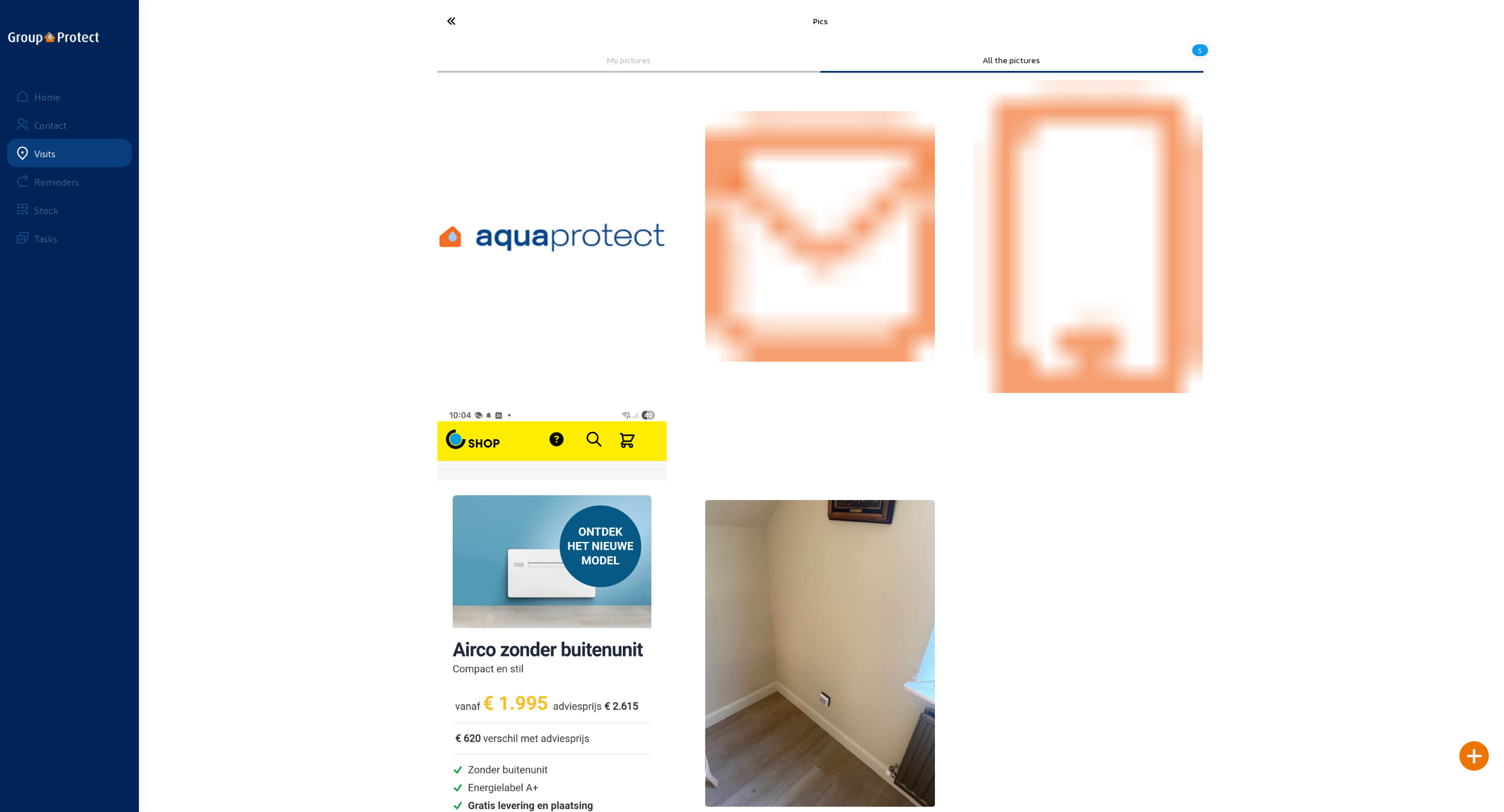
click at [448, 20] on icon at bounding box center [495, 21] width 109 height 21
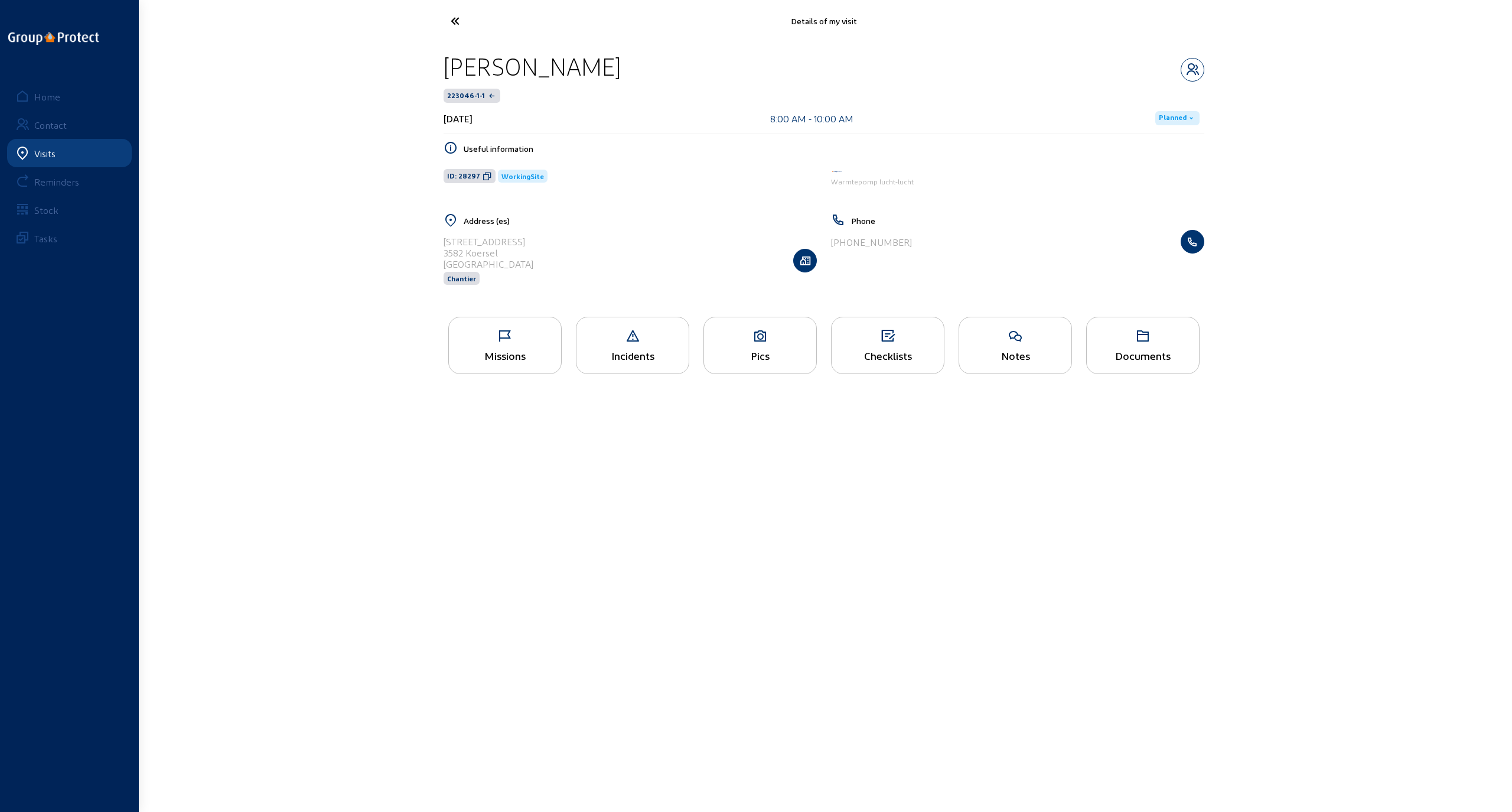
click at [504, 354] on div "Missions" at bounding box center [505, 355] width 112 height 12
